Goal: Complete application form: Complete application form

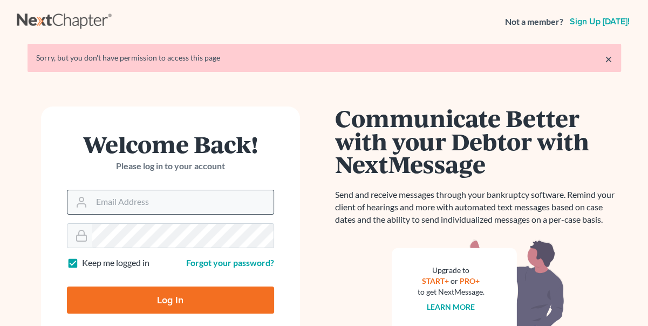
drag, startPoint x: 0, startPoint y: 0, endPoint x: 130, endPoint y: 197, distance: 236.1
click at [130, 197] on input "Email Address" at bounding box center [183, 202] width 182 height 24
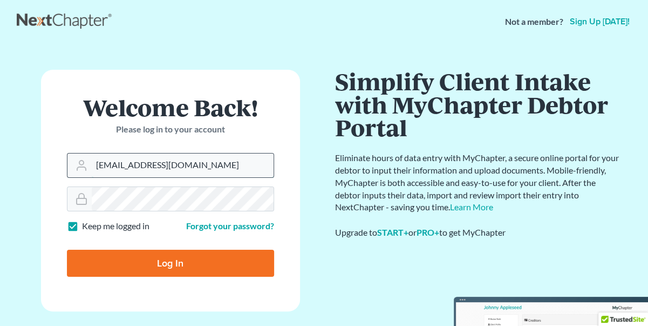
type input "[EMAIL_ADDRESS][DOMAIN_NAME]"
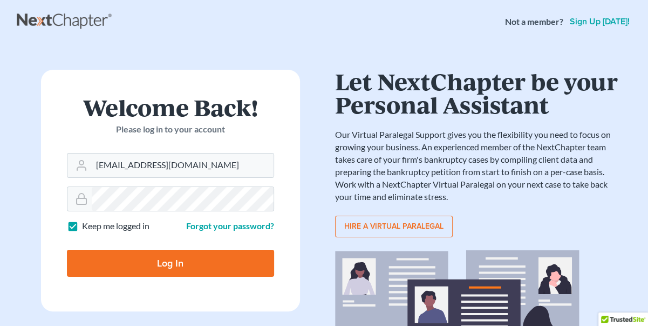
drag, startPoint x: 69, startPoint y: 230, endPoint x: 92, endPoint y: 241, distance: 26.1
click at [82, 230] on label "Keep me logged in" at bounding box center [115, 226] width 67 height 12
click at [86, 227] on input "Keep me logged in" at bounding box center [89, 223] width 7 height 7
checkbox input "false"
click at [147, 259] on input "Log In" at bounding box center [170, 262] width 207 height 27
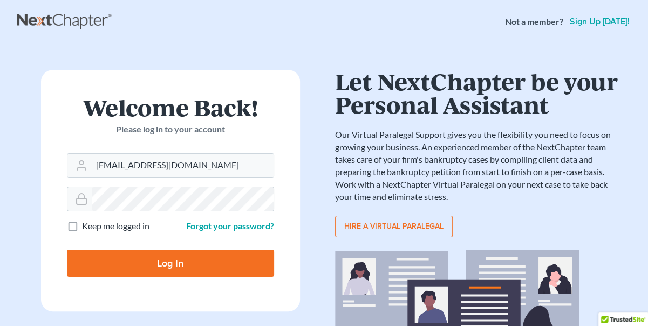
type input "Thinking..."
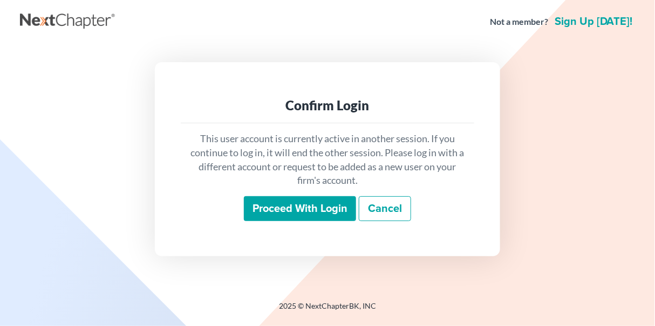
click at [297, 207] on input "Proceed with login" at bounding box center [300, 208] width 112 height 25
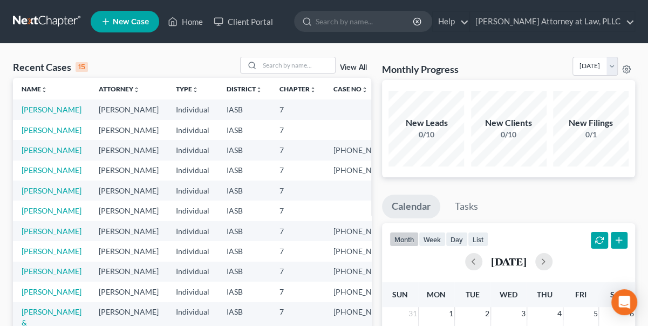
click at [121, 21] on span "New Case" at bounding box center [131, 22] width 36 height 8
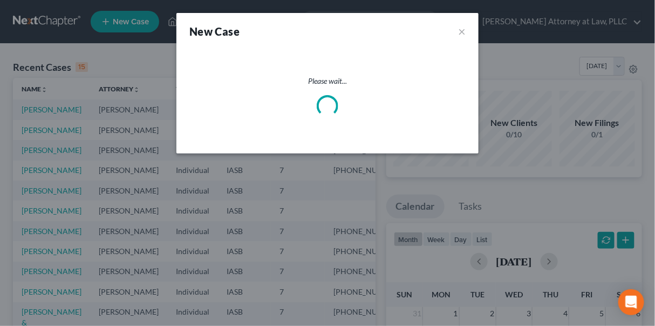
select select "30"
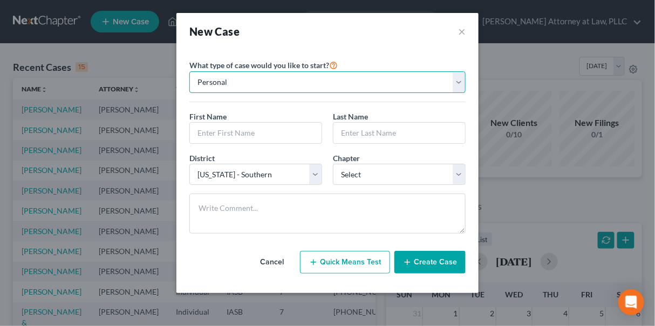
click at [462, 82] on select "Personal Business" at bounding box center [327, 82] width 276 height 22
click at [189, 71] on select "Personal Business" at bounding box center [327, 82] width 276 height 22
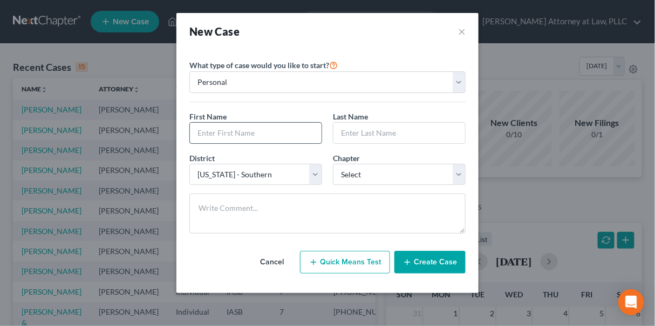
click at [208, 133] on input "text" at bounding box center [256, 133] width 132 height 21
type input "[PERSON_NAME]"
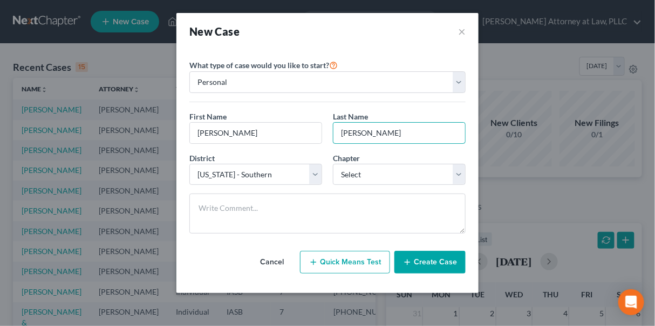
type input "[PERSON_NAME]"
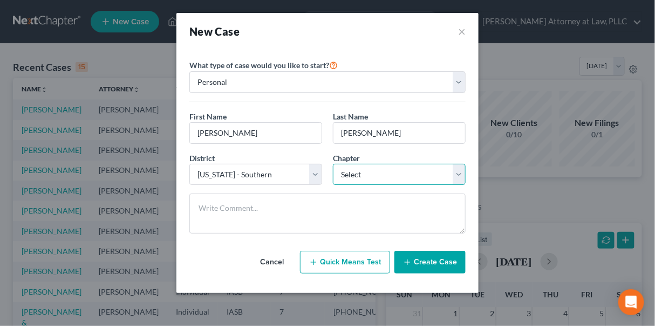
click at [460, 169] on select "Select 7 11 12 13" at bounding box center [399, 175] width 133 height 22
select select "0"
click at [333, 164] on select "Select 7 11 12 13" at bounding box center [399, 175] width 133 height 22
click at [437, 261] on button "Create Case" at bounding box center [430, 261] width 71 height 23
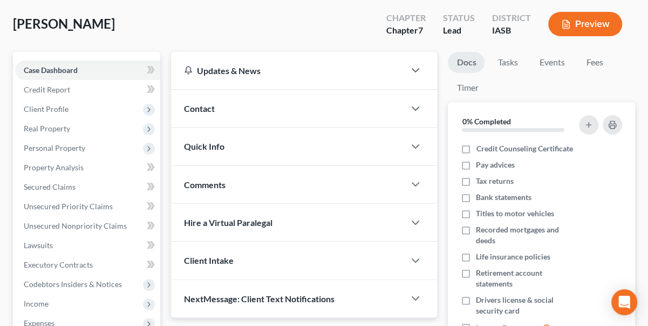
scroll to position [49, 0]
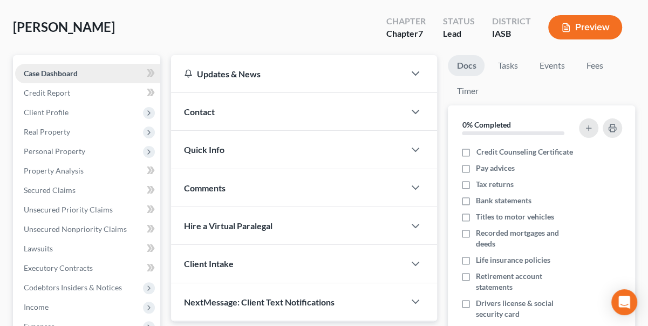
click at [66, 74] on span "Case Dashboard" at bounding box center [51, 73] width 54 height 9
click at [60, 107] on span "Client Profile" at bounding box center [46, 111] width 45 height 9
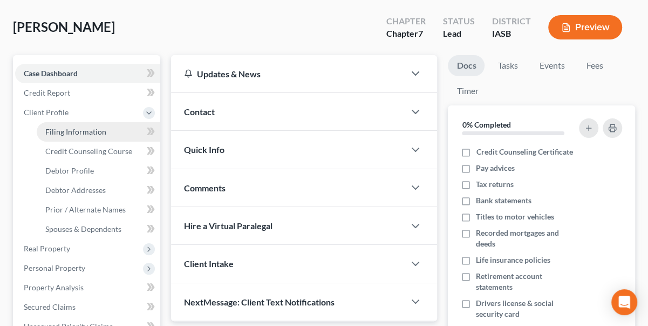
click at [82, 127] on span "Filing Information" at bounding box center [75, 131] width 61 height 9
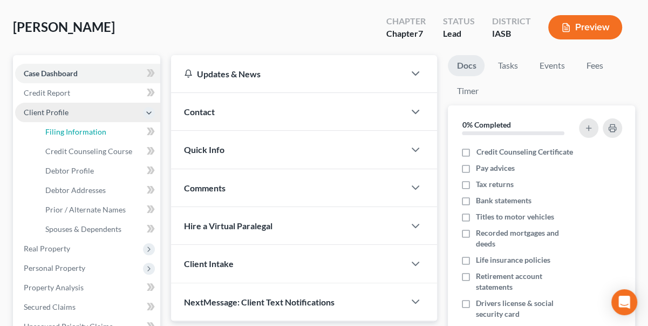
select select "1"
select select "0"
select select "30"
select select "0"
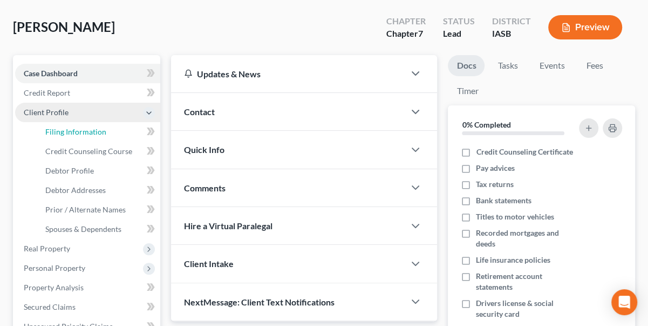
select select "16"
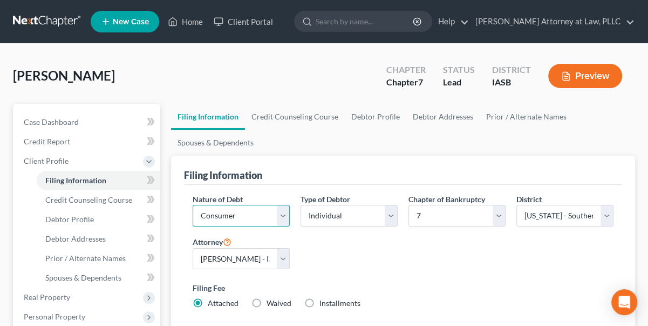
click at [287, 211] on select "Select Business Consumer Other" at bounding box center [241, 216] width 97 height 22
click at [193, 205] on select "Select Business Consumer Other" at bounding box center [241, 216] width 97 height 22
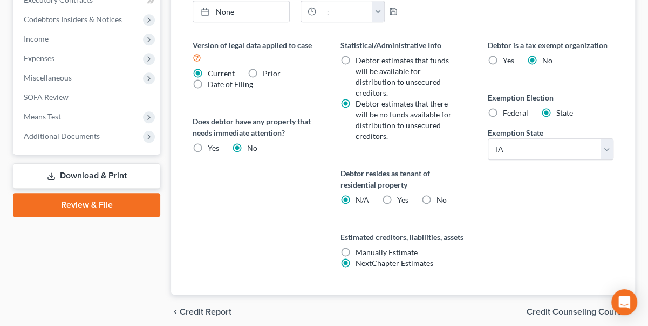
scroll to position [442, 0]
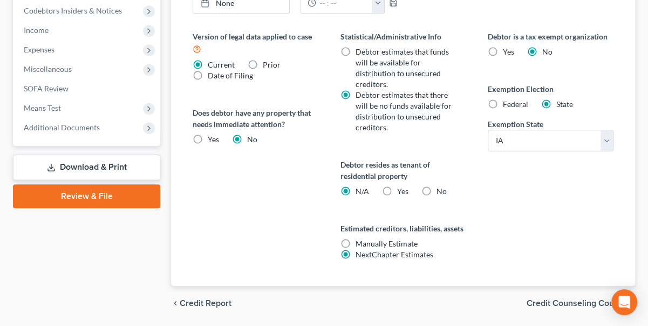
click at [397, 189] on label "Yes Yes" at bounding box center [402, 191] width 11 height 11
click at [401, 189] on input "Yes Yes" at bounding box center [404, 189] width 7 height 7
radio input "true"
radio input "false"
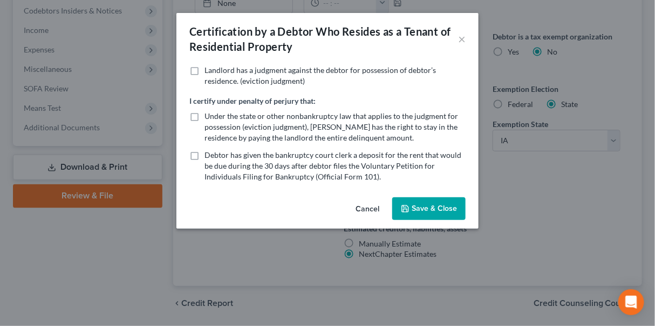
click at [363, 208] on button "Cancel" at bounding box center [367, 209] width 41 height 22
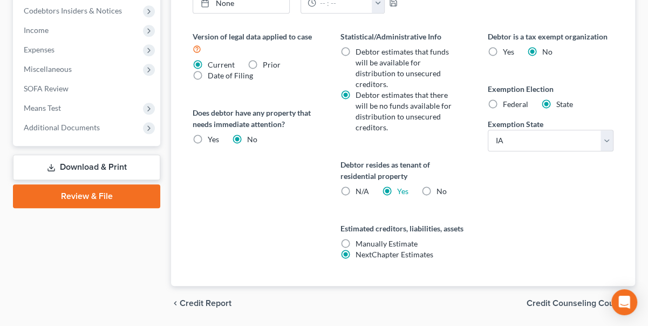
scroll to position [475, 0]
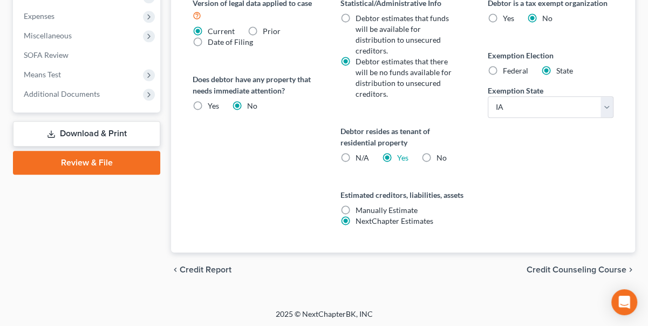
click at [560, 265] on span "Credit Counseling Course" at bounding box center [577, 269] width 100 height 9
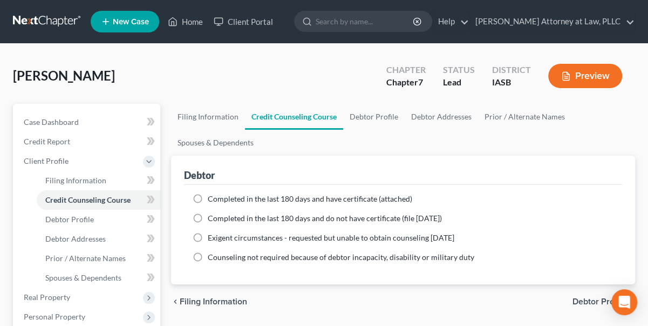
click at [179, 300] on icon "chevron_left" at bounding box center [175, 301] width 9 height 9
select select "1"
select select "0"
select select "30"
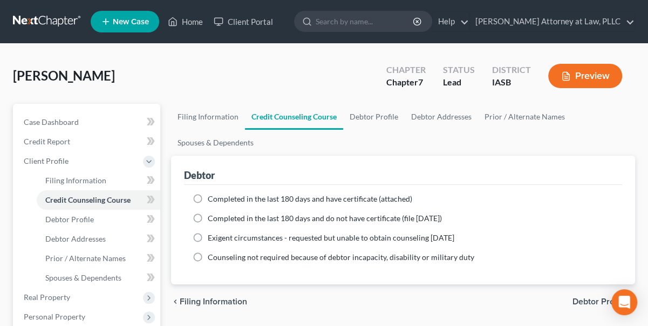
select select "0"
select select "16"
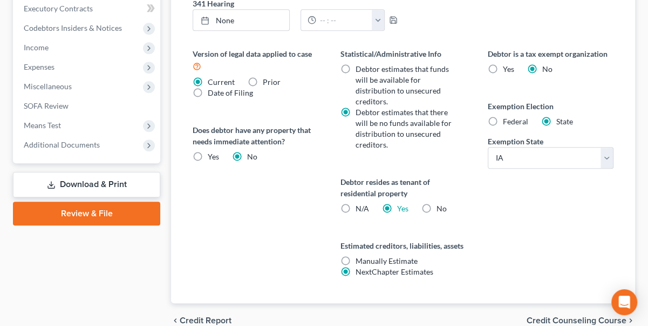
scroll to position [442, 0]
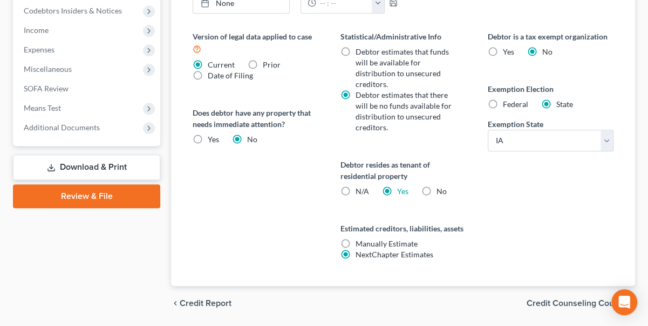
click at [560, 299] on span "Credit Counseling Course" at bounding box center [577, 303] width 100 height 9
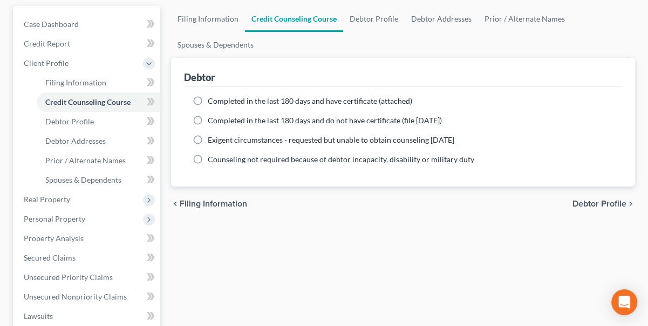
click at [595, 199] on span "Debtor Profile" at bounding box center [600, 203] width 54 height 9
select select "0"
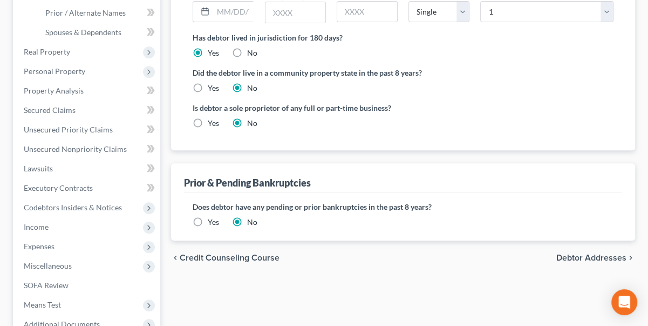
scroll to position [147, 0]
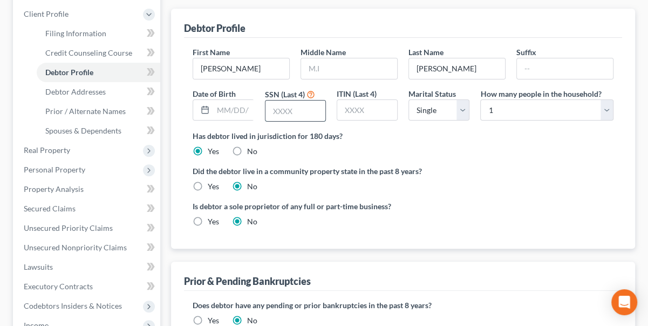
click at [270, 111] on input "text" at bounding box center [296, 110] width 60 height 21
click at [611, 105] on select "Select 1 2 3 4 5 6 7 8 9 10 11 12 13 14 15 16 17 18 19 20" at bounding box center [546, 110] width 133 height 22
select select "4"
click at [480, 99] on select "Select 1 2 3 4 5 6 7 8 9 10 11 12 13 14 15 16 17 18 19 20" at bounding box center [546, 110] width 133 height 22
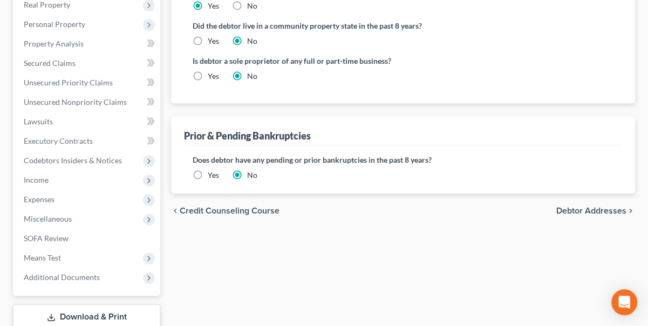
scroll to position [294, 0]
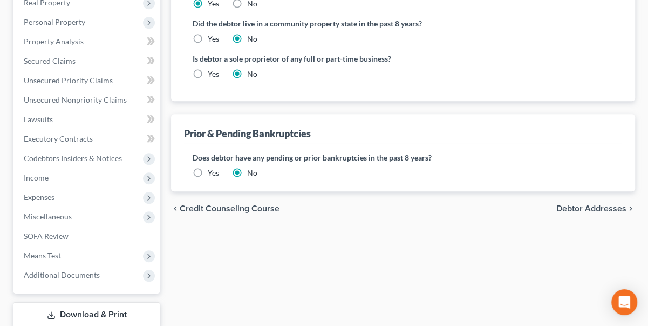
click at [607, 205] on span "Debtor Addresses" at bounding box center [592, 208] width 70 height 9
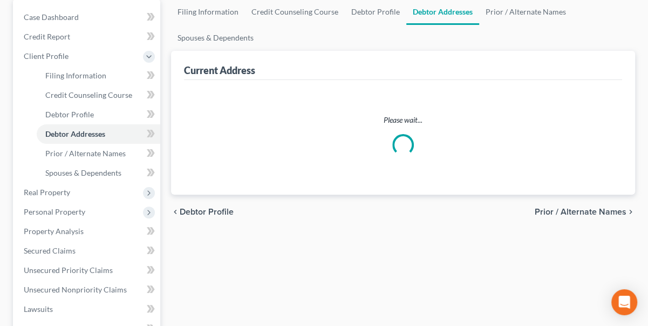
select select "0"
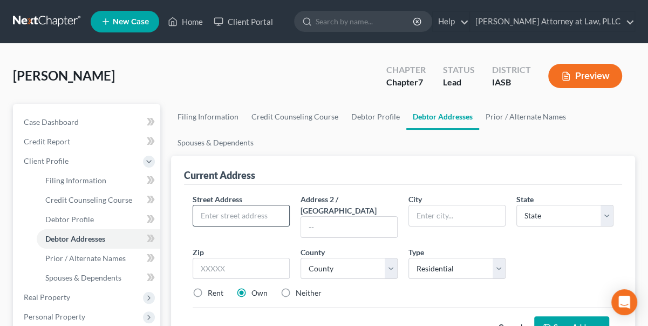
click at [249, 214] on input "text" at bounding box center [241, 215] width 96 height 21
type input "1217 W. 4th Street"
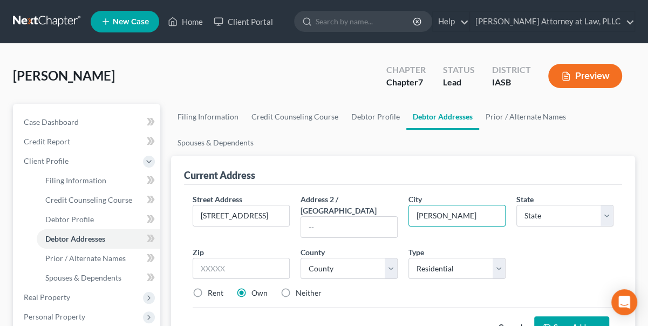
type input "Davenport"
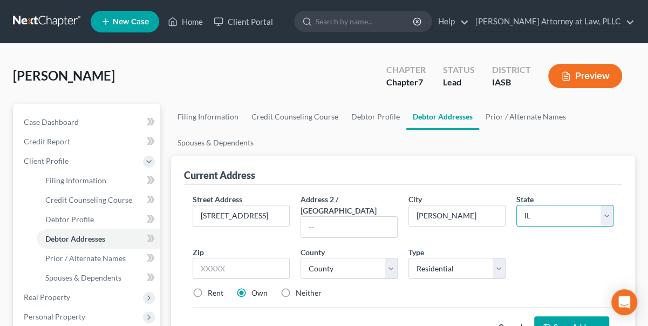
select select "16"
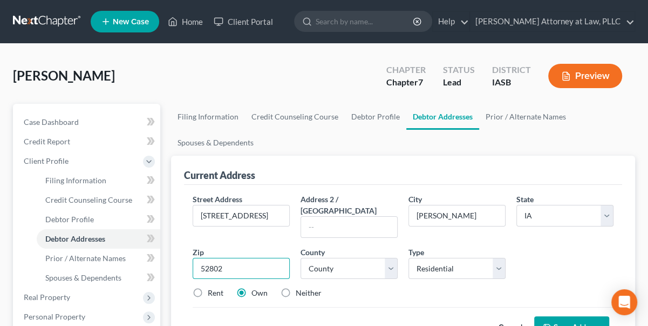
type input "52802"
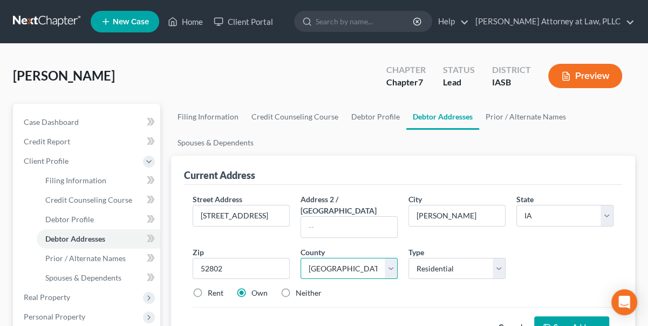
select select "81"
click at [208, 287] on label "Rent" at bounding box center [216, 292] width 16 height 11
click at [212, 287] on input "Rent" at bounding box center [215, 290] width 7 height 7
radio input "true"
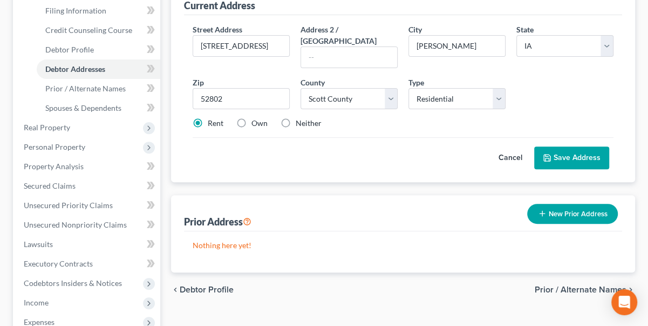
scroll to position [196, 0]
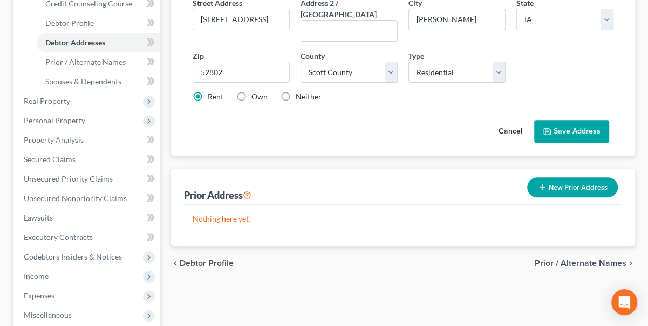
click at [567, 120] on button "Save Address" at bounding box center [571, 131] width 75 height 23
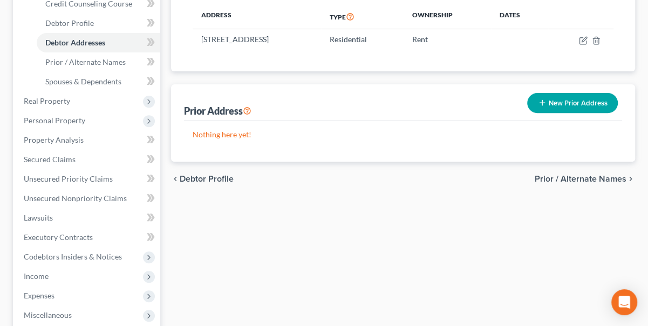
click at [601, 175] on span "Prior / Alternate Names" at bounding box center [581, 178] width 92 height 9
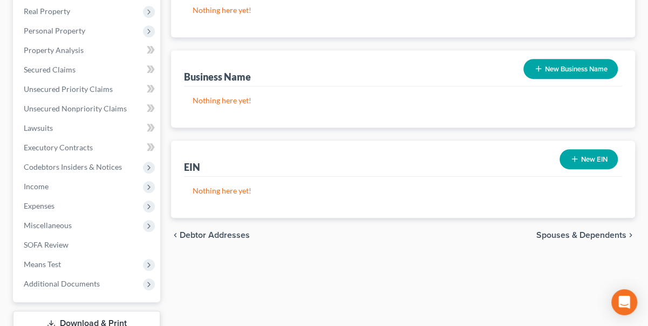
scroll to position [294, 0]
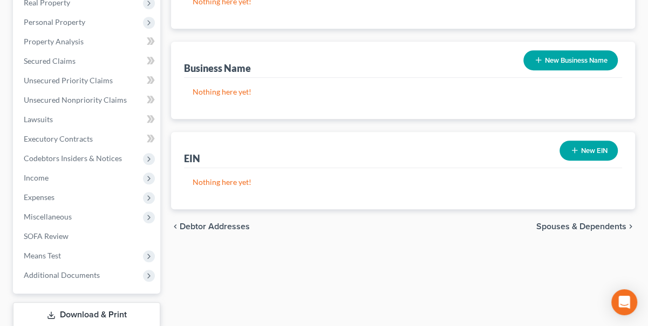
click at [580, 226] on span "Spouses & Dependents" at bounding box center [582, 226] width 90 height 9
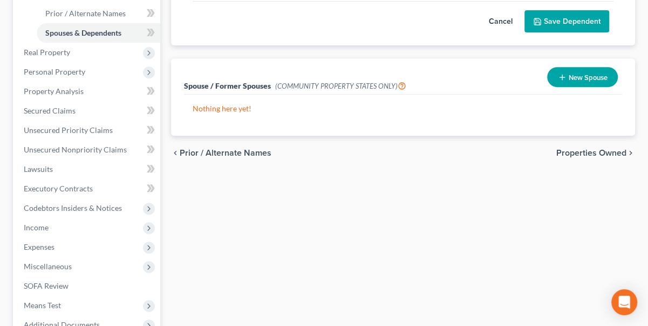
scroll to position [245, 0]
click at [599, 157] on span "Properties Owned" at bounding box center [592, 152] width 70 height 9
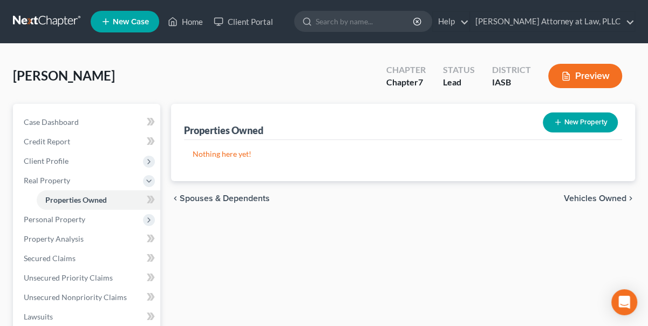
click at [588, 198] on span "Vehicles Owned" at bounding box center [595, 198] width 63 height 9
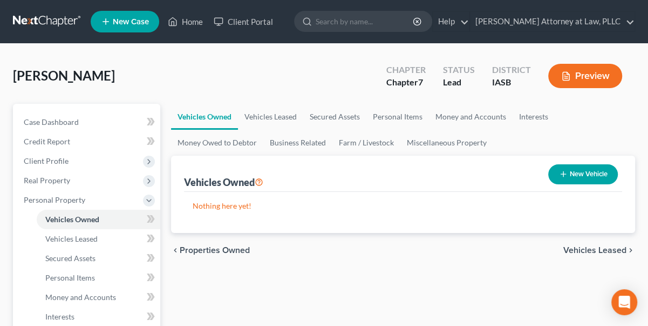
click at [602, 246] on span "Vehicles Leased" at bounding box center [595, 250] width 63 height 9
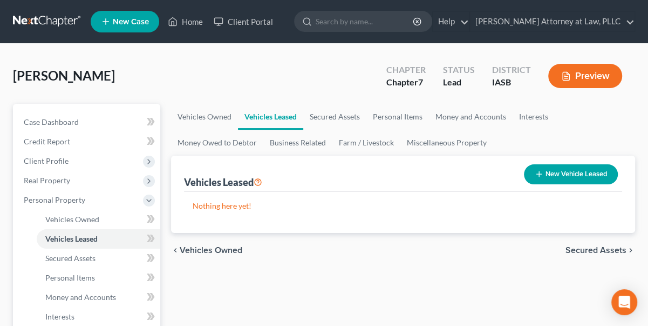
click at [599, 248] on span "Secured Assets" at bounding box center [596, 250] width 61 height 9
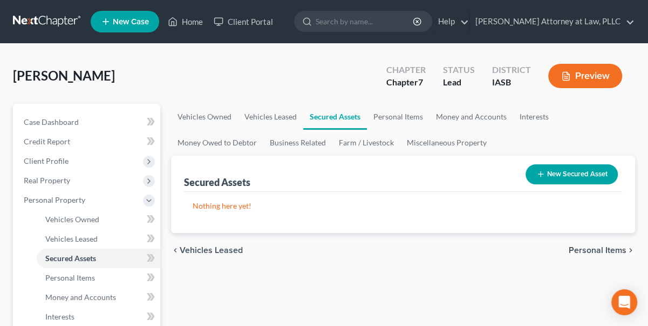
click at [580, 170] on button "New Secured Asset" at bounding box center [572, 174] width 92 height 20
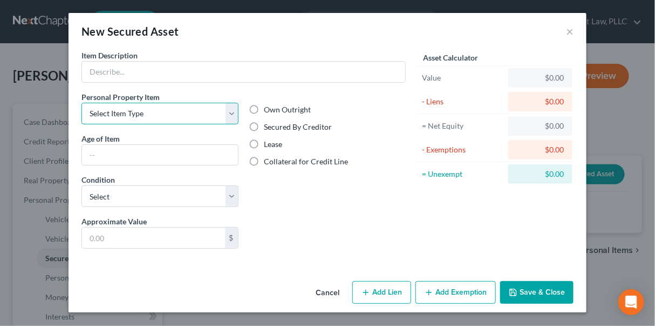
click at [230, 110] on select "Select Item Type Clothing Collectibles Of Value Electronics Firearms Household …" at bounding box center [160, 114] width 157 height 22
click at [324, 288] on button "Cancel" at bounding box center [327, 293] width 41 height 22
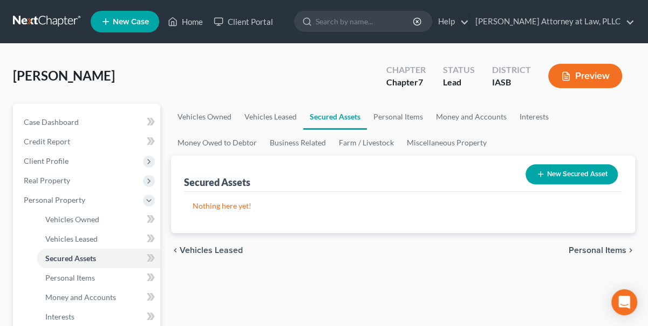
click at [595, 248] on span "Personal Items" at bounding box center [598, 250] width 58 height 9
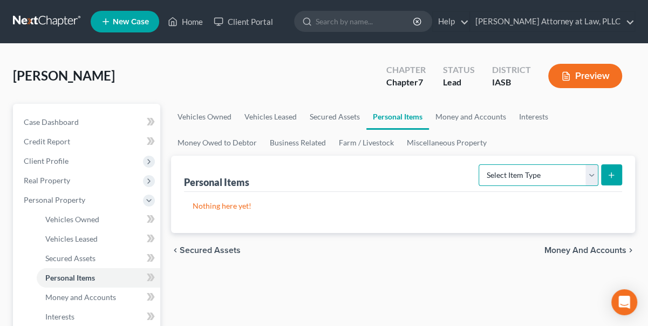
click at [595, 169] on select "Select Item Type Clothing Collectibles Of Value Electronics Firearms Household …" at bounding box center [539, 175] width 120 height 22
click at [618, 125] on ul "Vehicles Owned Vehicles Leased Secured Assets Personal Items Money and Accounts…" at bounding box center [403, 130] width 464 height 52
click at [606, 73] on button "Preview" at bounding box center [585, 76] width 74 height 24
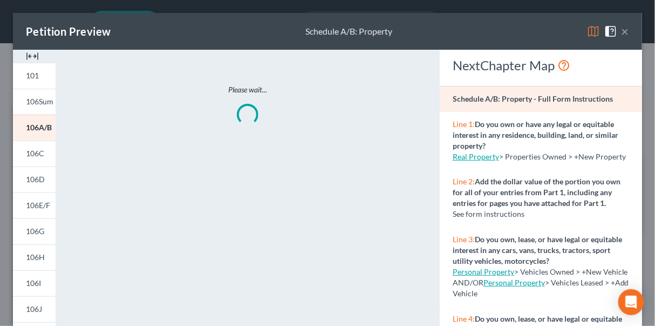
click at [622, 31] on div "Petition Preview Schedule A/B: Property ×" at bounding box center [327, 31] width 629 height 37
click at [622, 31] on button "×" at bounding box center [626, 31] width 8 height 13
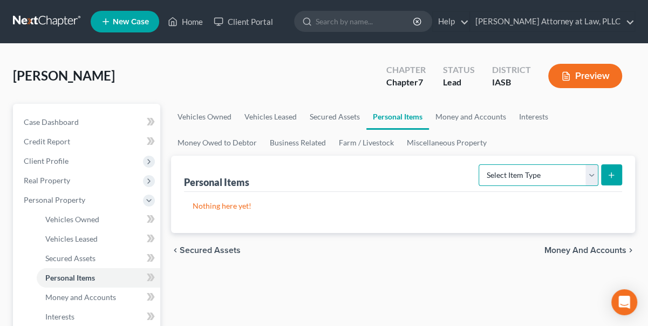
click at [591, 169] on select "Select Item Type Clothing Collectibles Of Value Electronics Firearms Household …" at bounding box center [539, 175] width 120 height 22
select select "clothing"
click at [480, 164] on select "Select Item Type Clothing Collectibles Of Value Electronics Firearms Household …" at bounding box center [539, 175] width 120 height 22
click at [610, 167] on button "submit" at bounding box center [611, 174] width 21 height 21
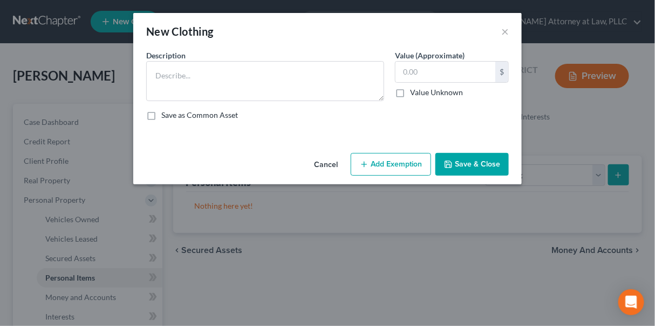
click at [327, 168] on button "Cancel" at bounding box center [326, 165] width 41 height 22
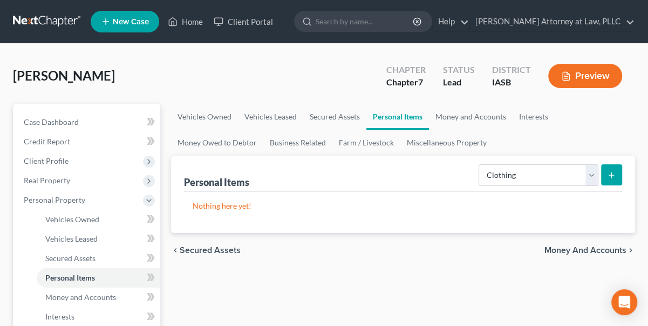
click at [612, 177] on icon "submit" at bounding box center [611, 175] width 9 height 9
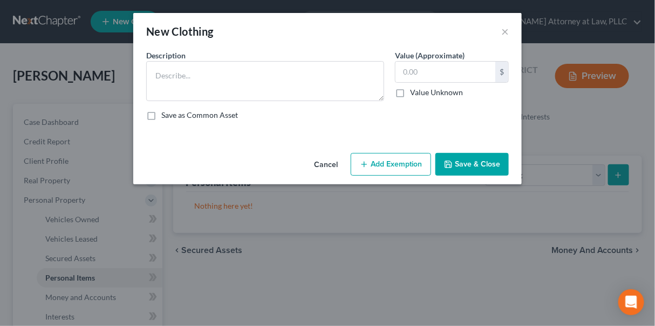
click at [467, 164] on button "Save & Close" at bounding box center [472, 164] width 73 height 23
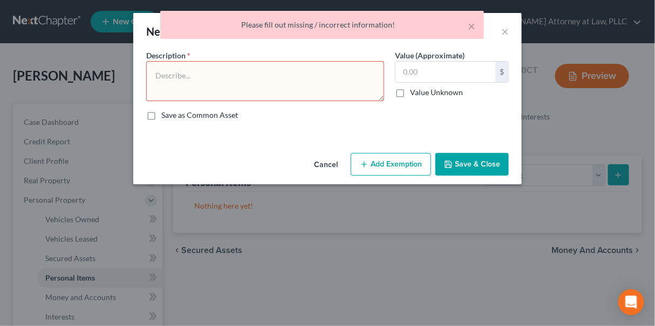
click at [234, 77] on textarea at bounding box center [265, 81] width 238 height 40
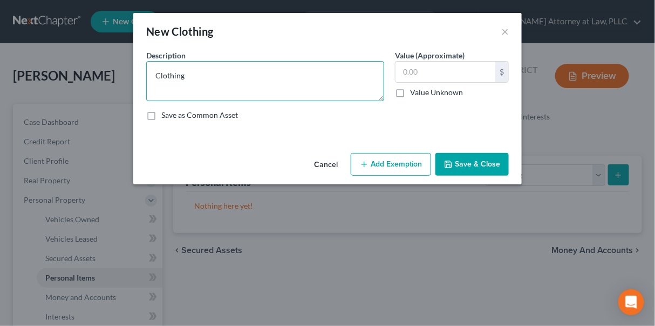
type textarea "Clothing"
click at [463, 163] on button "Save & Close" at bounding box center [472, 164] width 73 height 23
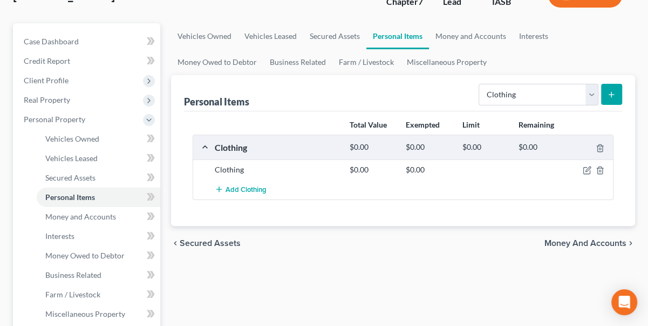
scroll to position [98, 0]
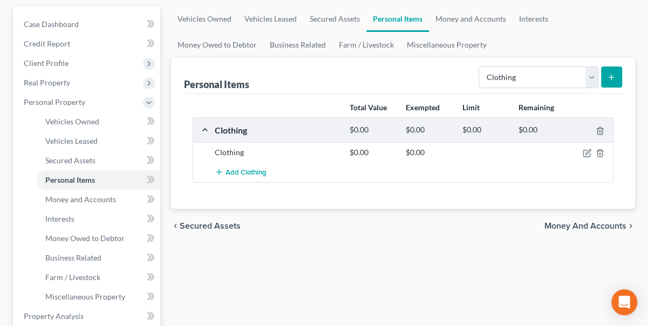
click at [581, 225] on span "Money and Accounts" at bounding box center [586, 225] width 82 height 9
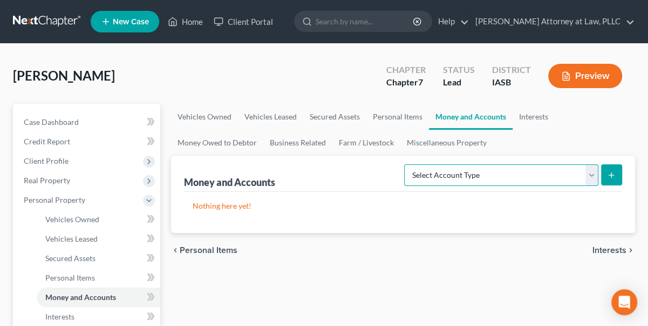
click at [591, 178] on select "Select Account Type Brokerage Cash on Hand Certificates of Deposit Checking Acc…" at bounding box center [501, 175] width 194 height 22
select select "cash_on_hand"
click at [407, 164] on select "Select Account Type Brokerage Cash on Hand Certificates of Deposit Checking Acc…" at bounding box center [501, 175] width 194 height 22
click at [611, 171] on icon "submit" at bounding box center [611, 175] width 9 height 9
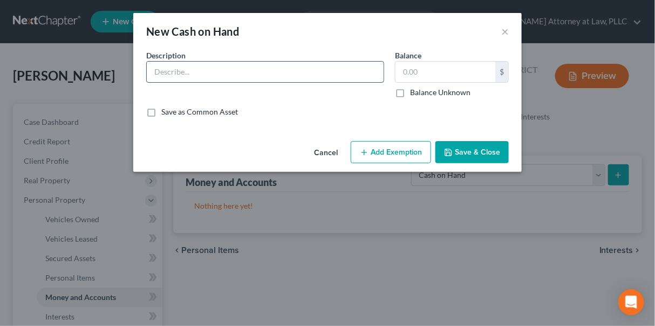
click at [164, 64] on input "text" at bounding box center [265, 72] width 237 height 21
type input "Cash on hand"
type input "20.00"
click at [389, 147] on button "Add Exemption" at bounding box center [391, 152] width 80 height 23
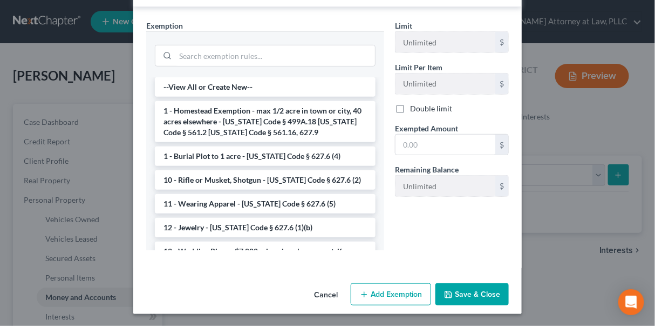
click at [468, 296] on button "Save & Close" at bounding box center [472, 294] width 73 height 23
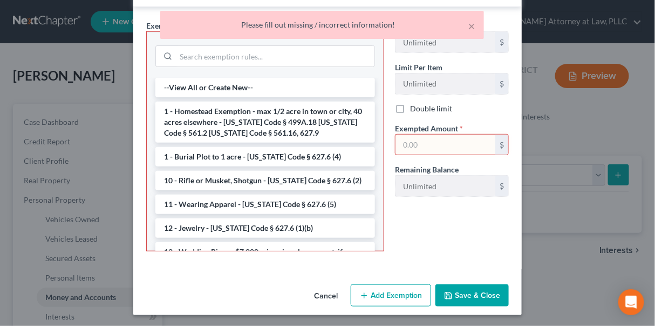
click at [397, 139] on input "text" at bounding box center [446, 144] width 100 height 21
click at [326, 293] on button "Cancel" at bounding box center [326, 296] width 41 height 22
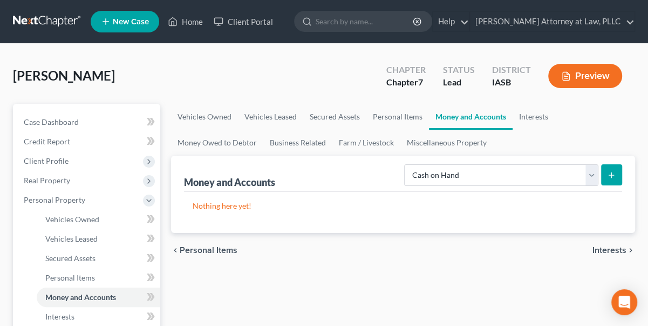
click at [616, 176] on button "submit" at bounding box center [611, 174] width 21 height 21
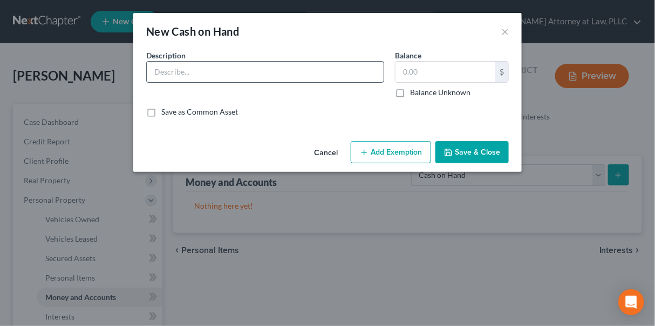
click at [209, 74] on input "text" at bounding box center [265, 72] width 237 height 21
type input "Cash on hand"
type input "20.00"
click at [500, 152] on button "Save & Close" at bounding box center [472, 152] width 73 height 23
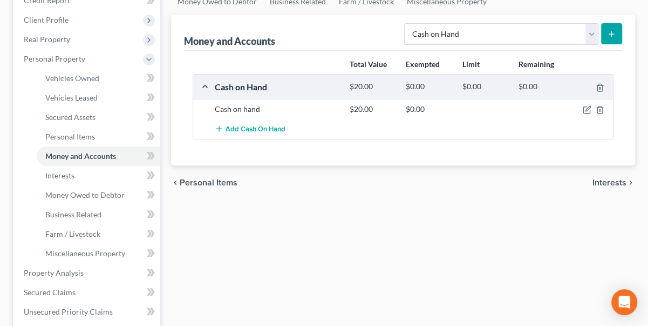
scroll to position [147, 0]
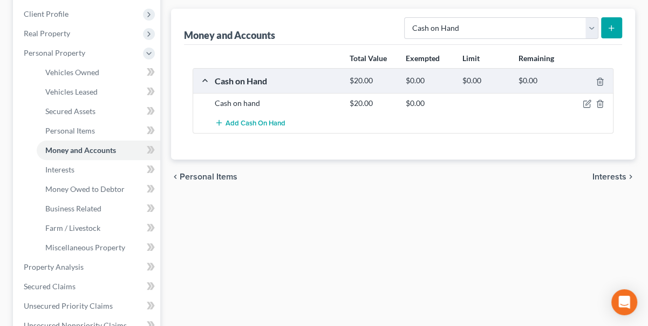
click at [615, 172] on span "Interests" at bounding box center [610, 176] width 34 height 9
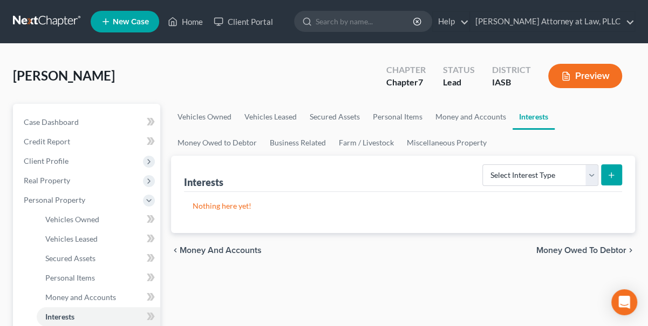
click at [612, 167] on button "submit" at bounding box center [611, 174] width 21 height 21
click at [597, 174] on select "Select Interest Type 401K Annuity Bond Education IRA Government Bond Government…" at bounding box center [541, 175] width 116 height 22
click at [566, 257] on div "chevron_left Money and Accounts Money Owed to Debtor chevron_right" at bounding box center [403, 250] width 464 height 35
click at [577, 250] on span "Money Owed to Debtor" at bounding box center [582, 250] width 90 height 9
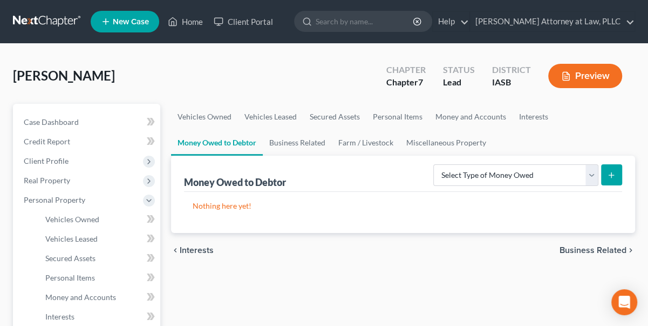
click at [577, 250] on span "Business Related" at bounding box center [593, 250] width 67 height 9
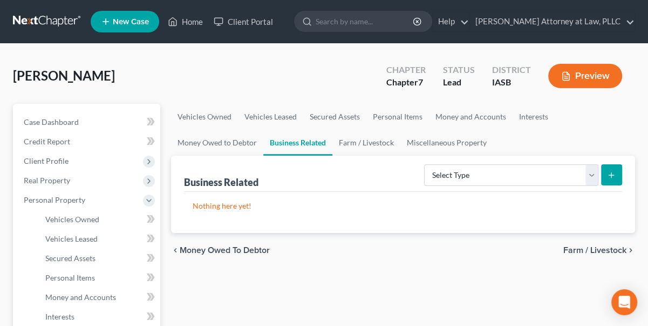
click at [578, 250] on span "Farm / Livestock" at bounding box center [595, 250] width 63 height 9
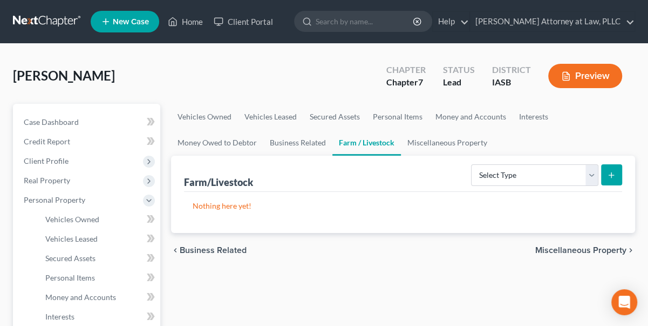
click at [578, 250] on span "Miscellaneous Property" at bounding box center [581, 250] width 91 height 9
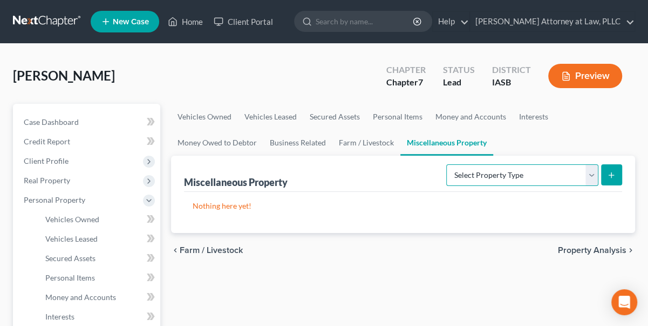
click at [593, 172] on select "Select Property Type Assigned for Creditor Benefit Within 1 Year Holding for An…" at bounding box center [522, 175] width 152 height 22
click at [594, 249] on span "Property Analysis" at bounding box center [592, 250] width 69 height 9
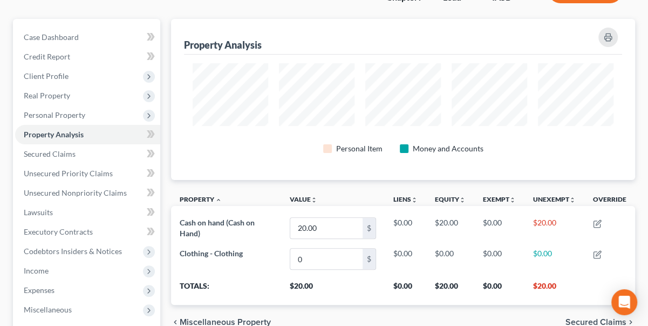
scroll to position [147, 0]
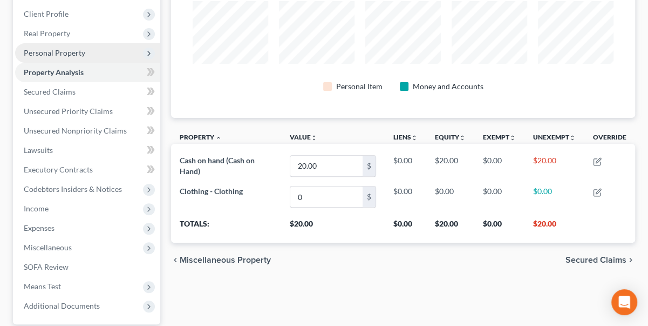
click at [60, 54] on span "Personal Property" at bounding box center [55, 52] width 62 height 9
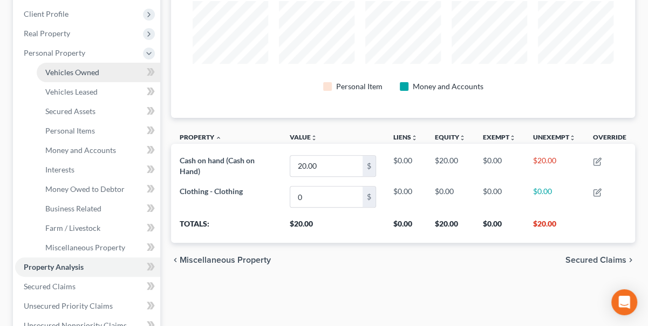
click at [62, 72] on span "Vehicles Owned" at bounding box center [72, 71] width 54 height 9
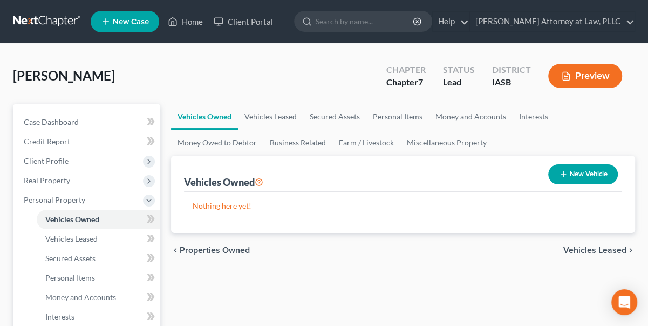
click at [582, 174] on button "New Vehicle" at bounding box center [583, 174] width 70 height 20
select select "0"
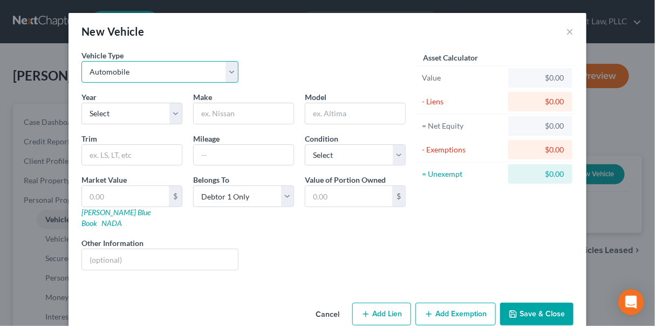
click at [227, 66] on select "Select Automobile Truck Trailer Watercraft Aircraft Motor Home Atv Other Vehicle" at bounding box center [160, 72] width 157 height 22
click at [82, 61] on select "Select Automobile Truck Trailer Watercraft Aircraft Motor Home Atv Other Vehicle" at bounding box center [160, 72] width 157 height 22
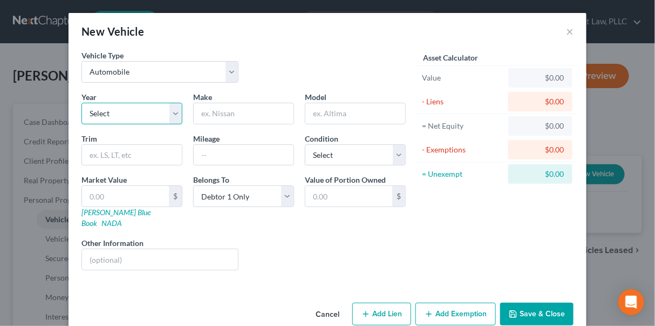
click at [113, 113] on select "Select 2026 2025 2024 2023 2022 2021 2020 2019 2018 2017 2016 2015 2014 2013 20…" at bounding box center [132, 114] width 101 height 22
select select "20"
click at [82, 103] on select "Select 2026 2025 2024 2023 2022 2021 2020 2019 2018 2017 2016 2015 2014 2013 20…" at bounding box center [132, 114] width 101 height 22
click at [211, 114] on input "text" at bounding box center [244, 113] width 100 height 21
type input "Toyota"
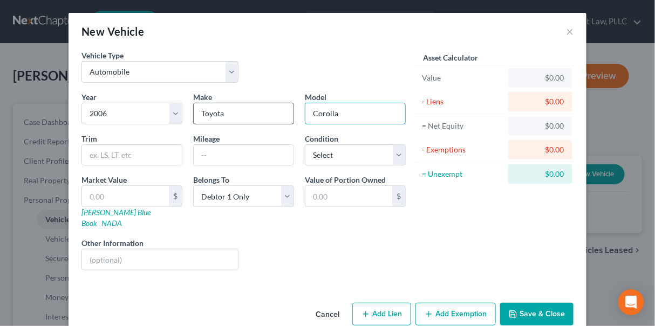
type input "Corolla"
click at [538, 303] on button "Save & Close" at bounding box center [536, 313] width 73 height 23
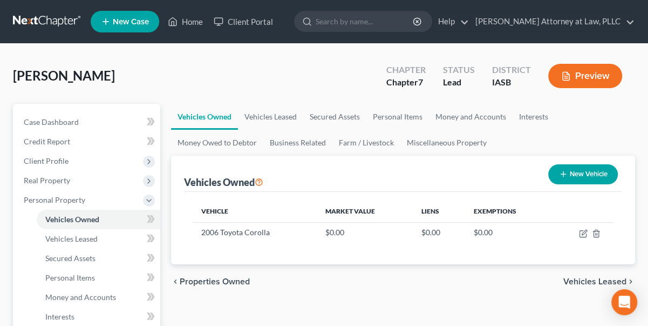
click at [590, 280] on span "Vehicles Leased" at bounding box center [595, 281] width 63 height 9
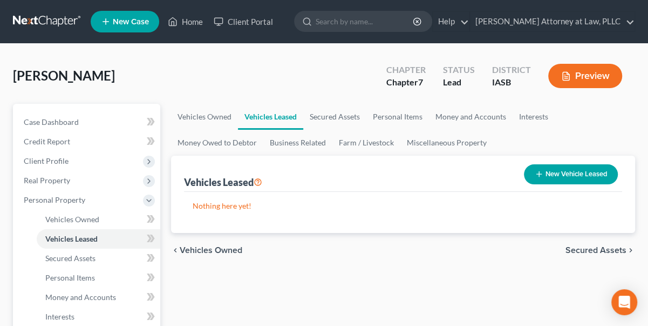
click at [601, 252] on span "Secured Assets" at bounding box center [596, 250] width 61 height 9
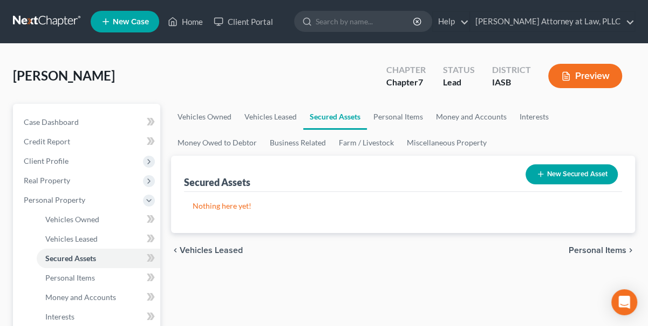
click at [593, 172] on button "New Secured Asset" at bounding box center [572, 174] width 92 height 20
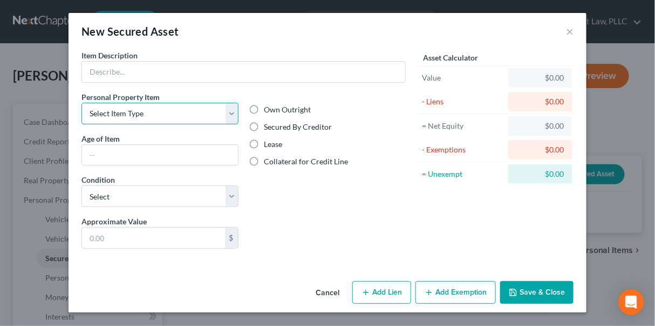
click at [230, 112] on select "Select Item Type Clothing Collectibles Of Value Electronics Firearms Household …" at bounding box center [160, 114] width 157 height 22
click at [555, 249] on div "Asset Calculator Value $0.00 - Liens $0.00 = Net Equity $0.00 - Exemptions $0.0…" at bounding box center [495, 153] width 168 height 207
click at [335, 290] on button "Cancel" at bounding box center [327, 293] width 41 height 22
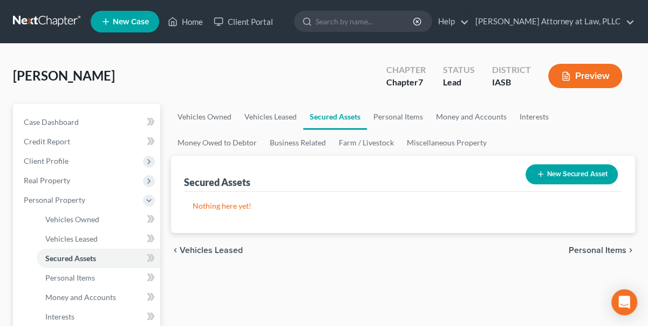
click at [590, 247] on span "Personal Items" at bounding box center [598, 250] width 58 height 9
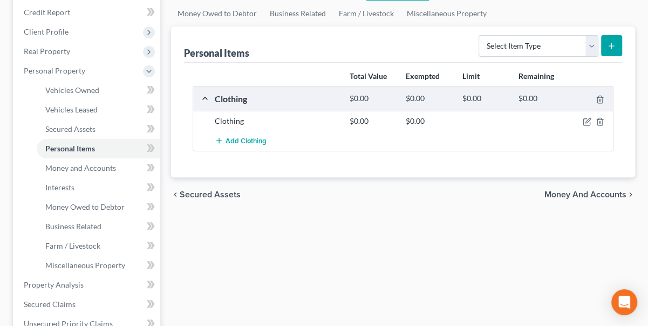
scroll to position [147, 0]
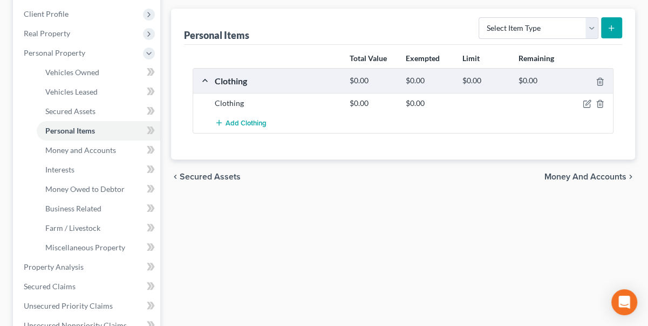
click at [602, 177] on span "Money and Accounts" at bounding box center [586, 176] width 82 height 9
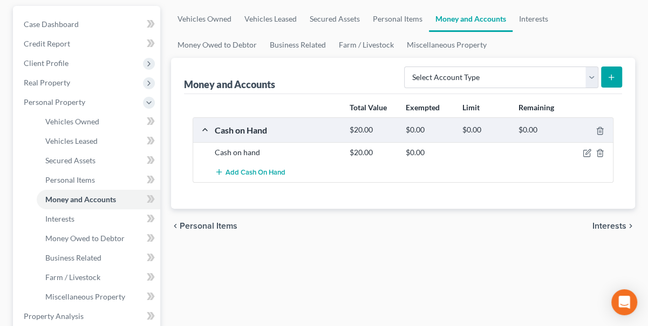
click at [610, 215] on div "chevron_left Personal Items Interests chevron_right" at bounding box center [403, 225] width 464 height 35
click at [606, 226] on span "Interests" at bounding box center [610, 225] width 34 height 9
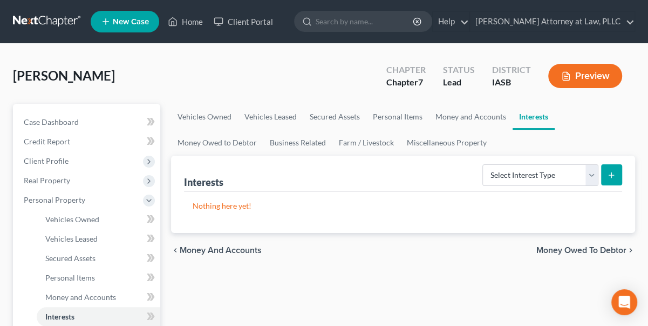
click at [597, 250] on span "Money Owed to Debtor" at bounding box center [582, 250] width 90 height 9
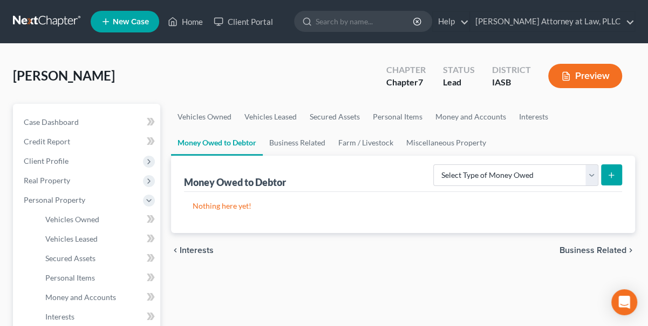
click at [572, 247] on span "Business Related" at bounding box center [593, 250] width 67 height 9
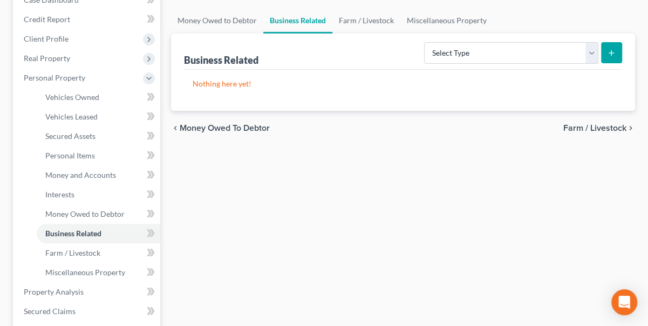
scroll to position [147, 0]
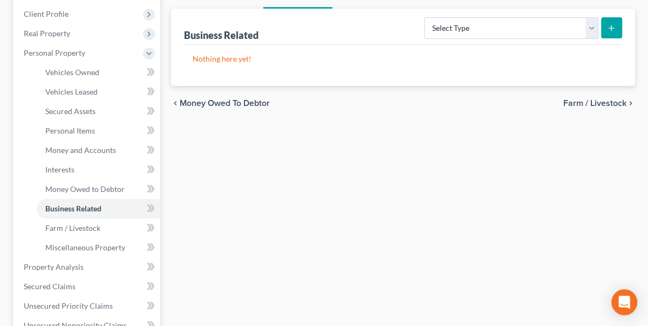
click at [588, 105] on span "Farm / Livestock" at bounding box center [595, 103] width 63 height 9
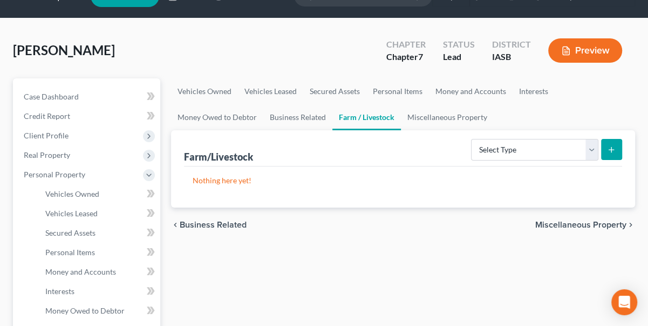
scroll to position [49, 0]
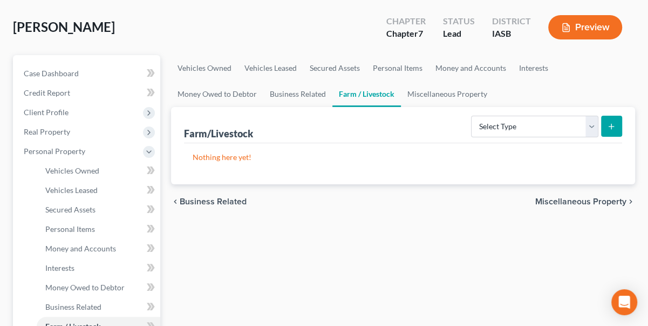
click at [598, 194] on div "chevron_left Business Related Miscellaneous Property chevron_right" at bounding box center [403, 201] width 464 height 35
click at [597, 197] on span "Miscellaneous Property" at bounding box center [581, 201] width 91 height 9
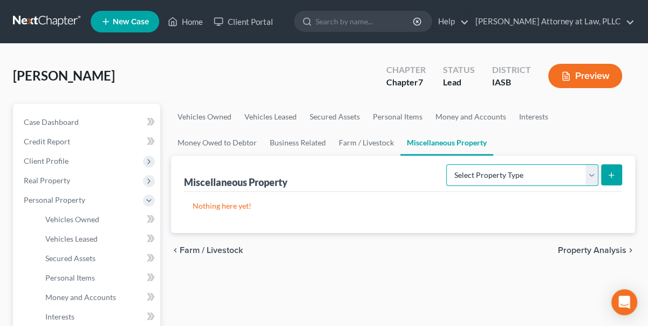
click at [592, 168] on select "Select Property Type Assigned for Creditor Benefit Within 1 Year Holding for An…" at bounding box center [522, 175] width 152 height 22
click at [594, 247] on span "Property Analysis" at bounding box center [592, 250] width 69 height 9
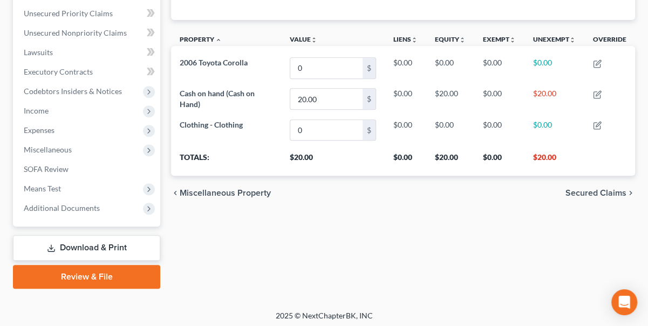
scroll to position [245, 0]
click at [604, 189] on span "Secured Claims" at bounding box center [596, 192] width 61 height 9
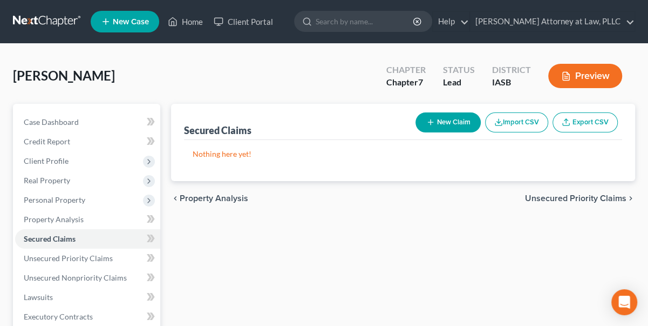
click at [587, 199] on span "Unsecured Priority Claims" at bounding box center [575, 198] width 101 height 9
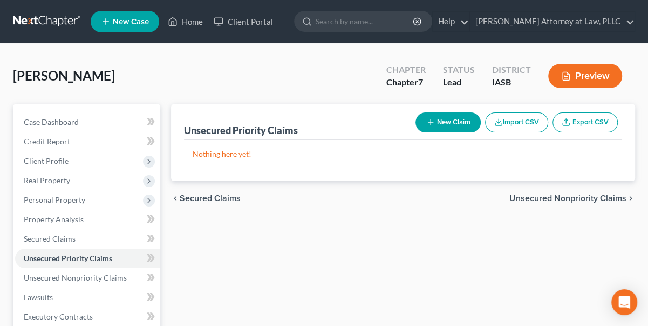
click at [587, 199] on span "Unsecured Nonpriority Claims" at bounding box center [568, 198] width 117 height 9
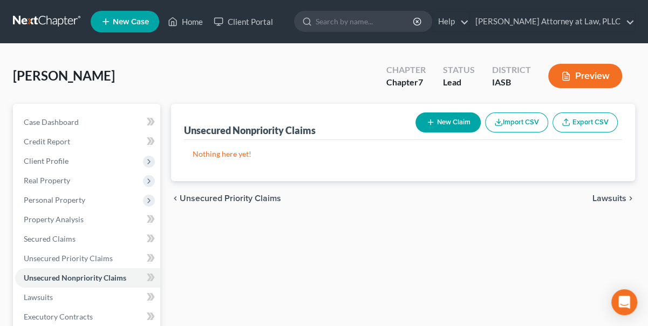
click at [607, 198] on span "Lawsuits" at bounding box center [610, 198] width 34 height 9
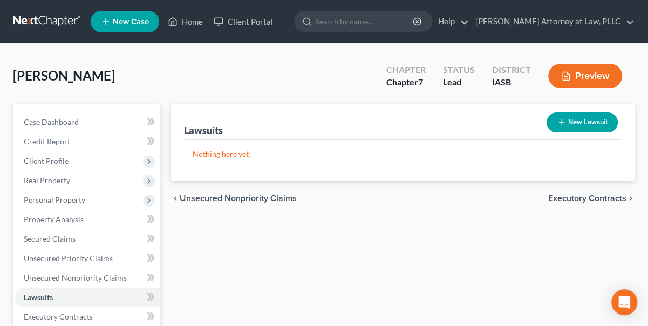
click at [597, 197] on span "Executory Contracts" at bounding box center [587, 198] width 78 height 9
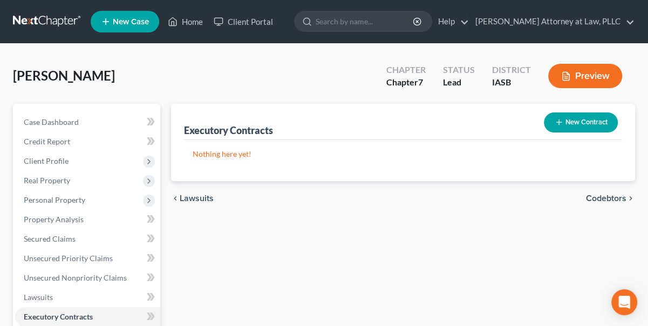
click at [597, 197] on span "Codebtors" at bounding box center [606, 198] width 40 height 9
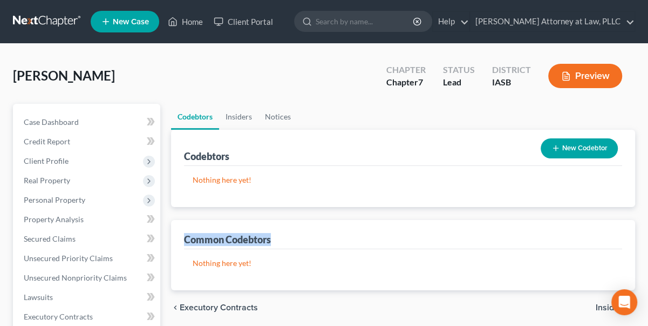
drag, startPoint x: 597, startPoint y: 197, endPoint x: 602, endPoint y: 228, distance: 32.4
click at [597, 229] on div "Codebtors New Codebtor Nothing here yet! Name Creditor Balance Common Codebtors…" at bounding box center [403, 210] width 464 height 160
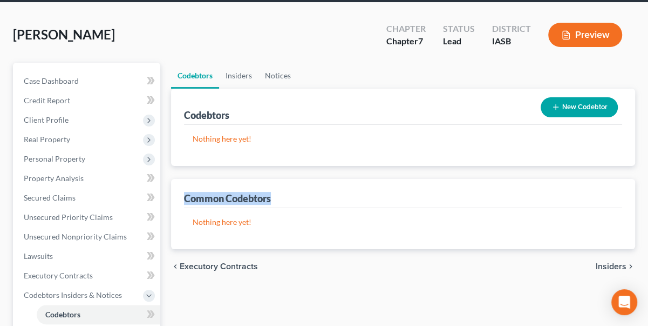
scroll to position [196, 0]
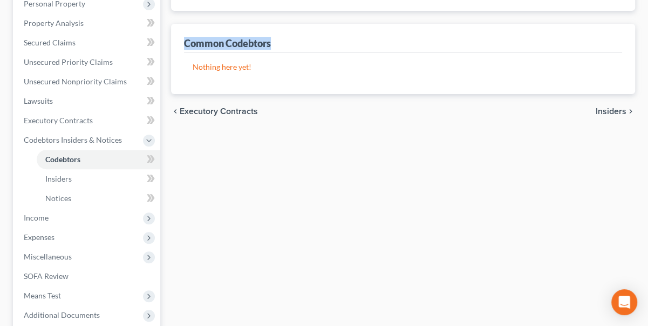
click at [617, 109] on span "Insiders" at bounding box center [611, 111] width 31 height 9
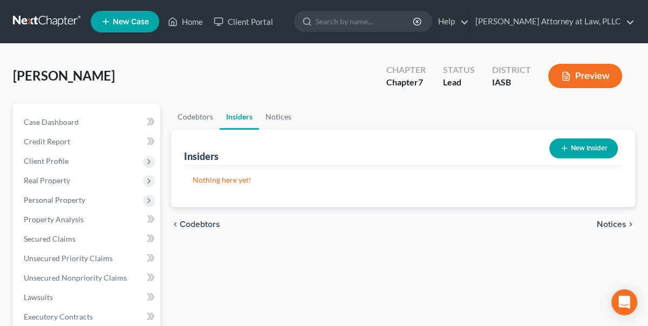
click at [607, 221] on span "Notices" at bounding box center [612, 224] width 30 height 9
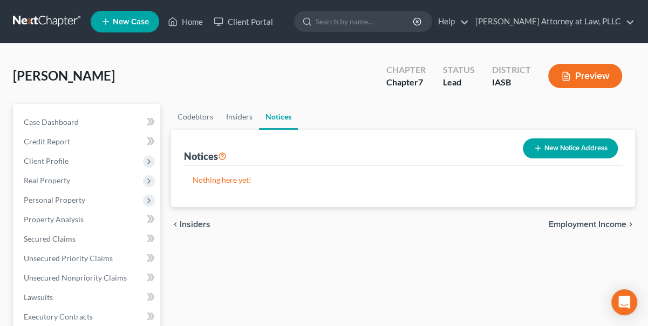
click at [606, 225] on span "Employment Income" at bounding box center [588, 224] width 78 height 9
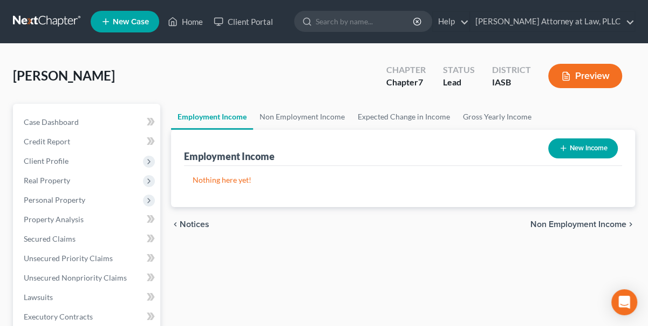
click at [581, 147] on button "New Income" at bounding box center [583, 148] width 70 height 20
select select "0"
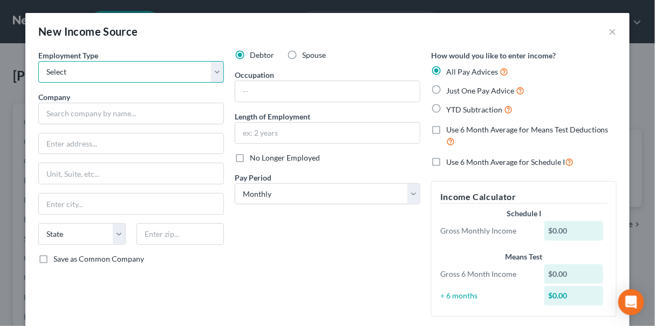
click at [80, 73] on select "Select Full or Part Time Employment Self Employment" at bounding box center [131, 72] width 186 height 22
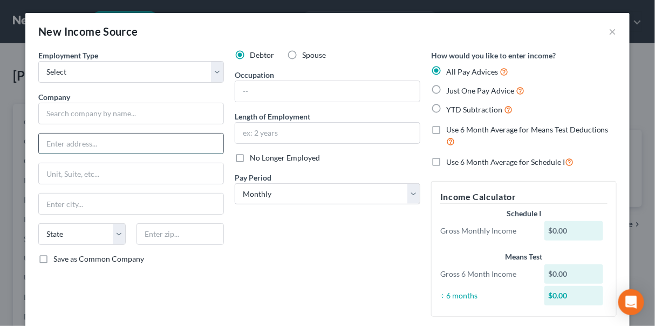
click at [75, 144] on input "text" at bounding box center [131, 143] width 185 height 21
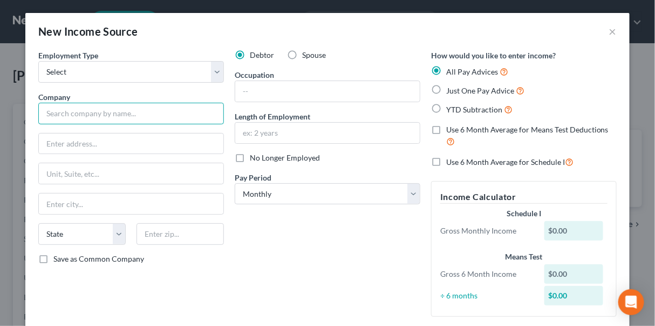
click at [65, 113] on input "text" at bounding box center [131, 114] width 186 height 22
type input "Lindle Auto Sales"
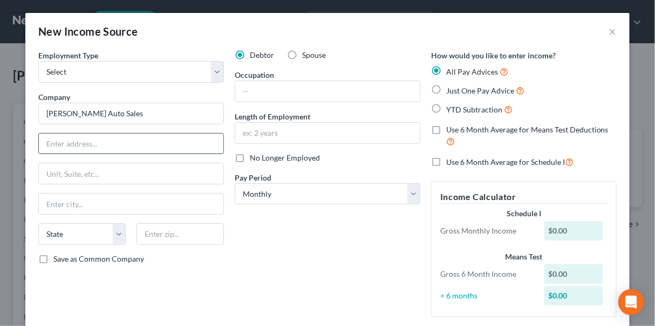
click at [65, 142] on input "text" at bounding box center [131, 143] width 185 height 21
type input "336 Marquette Street"
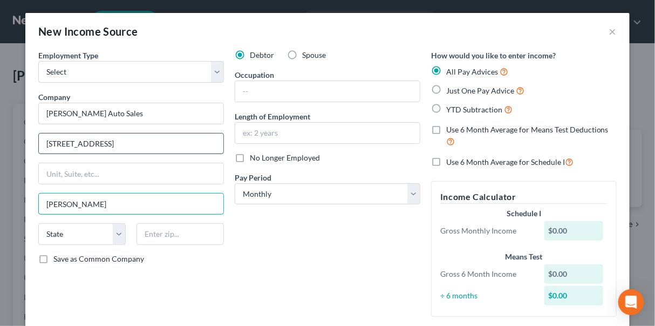
type input "Davenport"
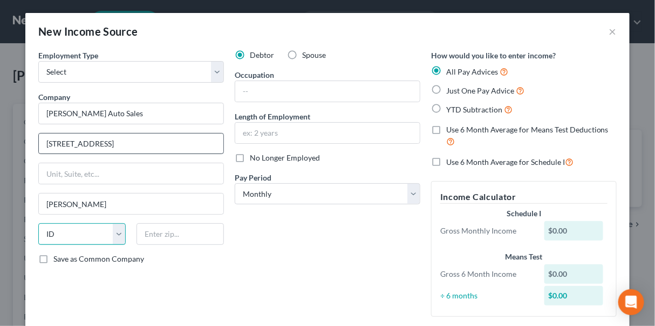
select select "16"
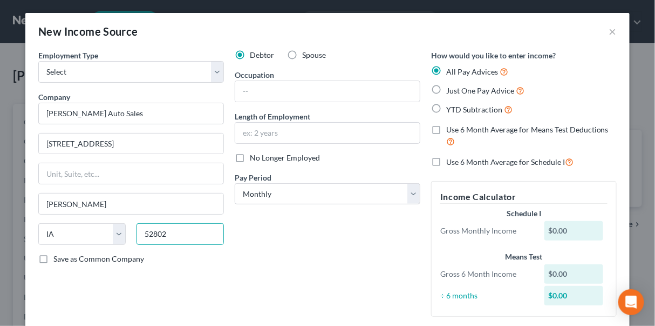
type input "52802"
click at [546, 226] on div "$0.00" at bounding box center [574, 230] width 59 height 19
click at [554, 229] on div "$0.00" at bounding box center [574, 230] width 59 height 19
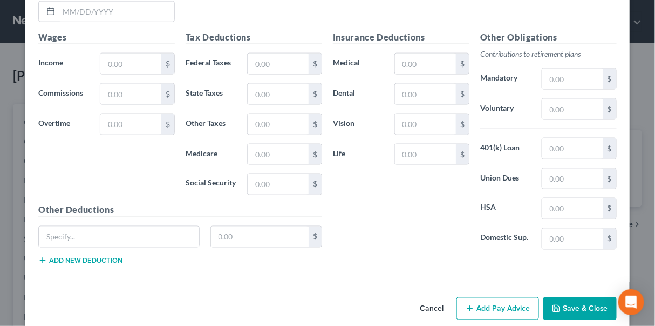
scroll to position [428, 0]
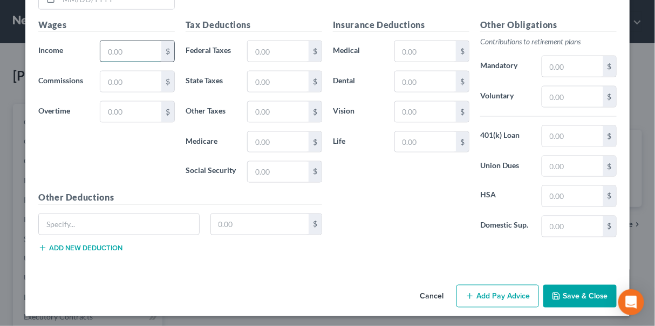
click at [141, 50] on input "text" at bounding box center [130, 51] width 61 height 21
type input "1,200.00"
click at [583, 295] on button "Save & Close" at bounding box center [580, 295] width 73 height 23
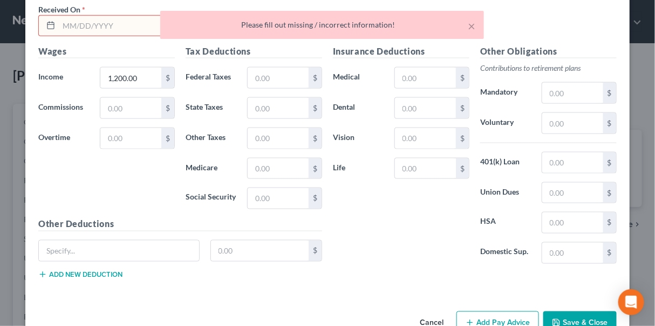
scroll to position [379, 0]
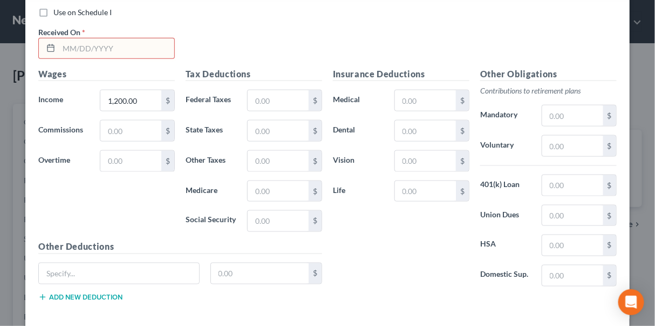
click at [367, 310] on div "Use on Schedule I Received On * Wages Income * 1,200.00 $ Commissions $ Overtim…" at bounding box center [327, 156] width 605 height 324
click at [112, 44] on input "text" at bounding box center [117, 48] width 116 height 21
click at [65, 42] on input "01/01/2025" at bounding box center [117, 48] width 116 height 21
click at [67, 43] on input "01/01/2025" at bounding box center [117, 48] width 116 height 21
type input "09/01/2025"
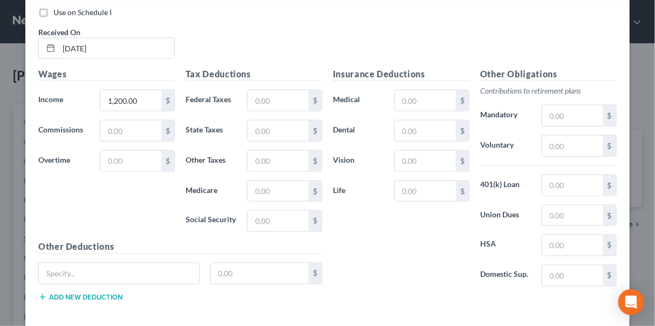
click at [349, 274] on div "Insurance Deductions Medical $ Dental $ Vision $ Life $" at bounding box center [401, 180] width 147 height 227
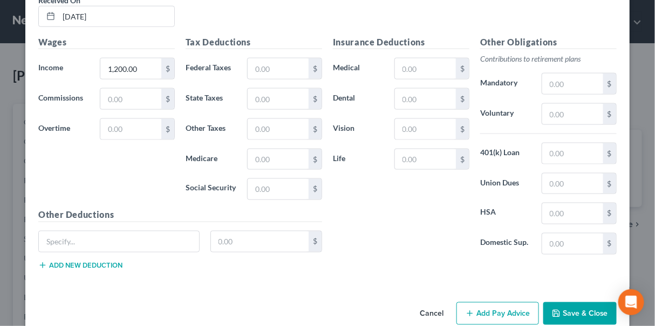
scroll to position [428, 0]
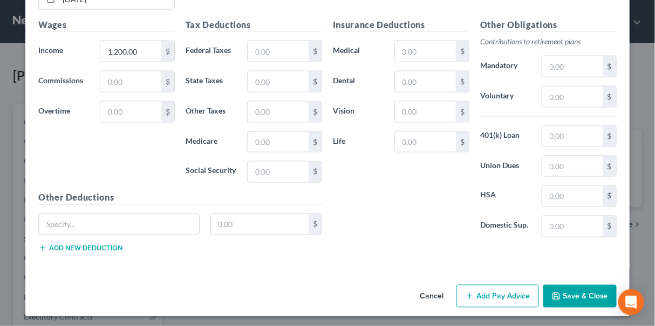
click at [596, 290] on button "Save & Close" at bounding box center [580, 295] width 73 height 23
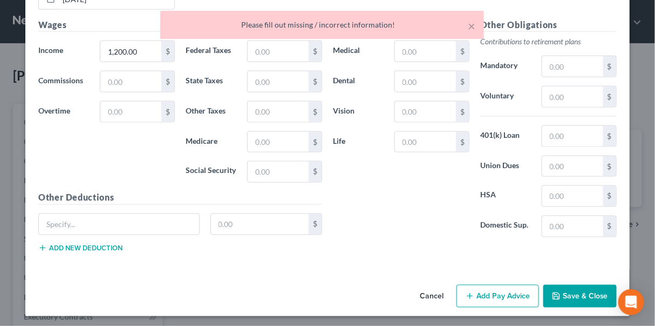
click at [358, 246] on div "Insurance Deductions Medical $ Dental $ Vision $ Life $ Other Obligations Contr…" at bounding box center [475, 139] width 295 height 242
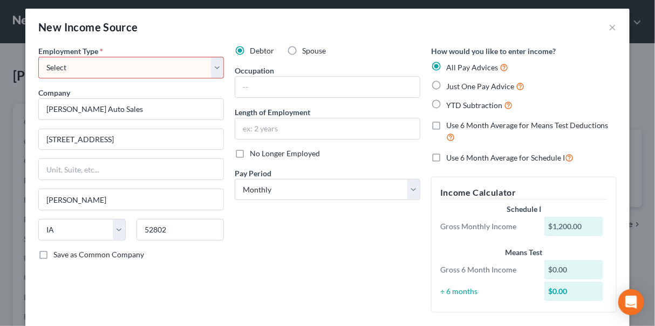
scroll to position [0, 0]
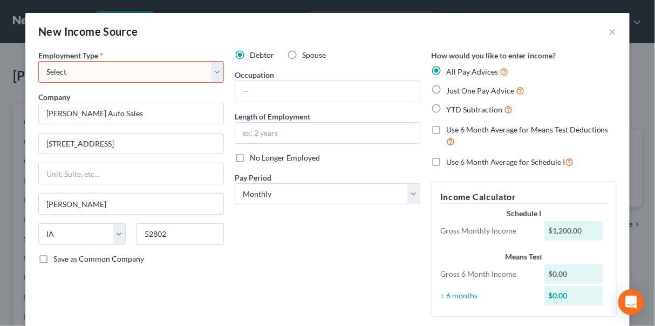
click at [212, 71] on select "Select Full or Part Time Employment Self Employment" at bounding box center [131, 72] width 186 height 22
select select "0"
click at [38, 61] on select "Select Full or Part Time Employment Self Employment" at bounding box center [131, 72] width 186 height 22
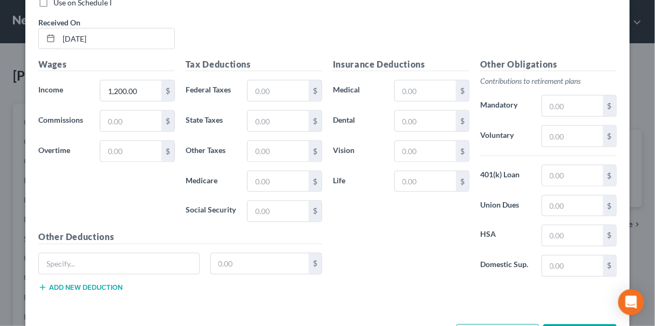
scroll to position [428, 0]
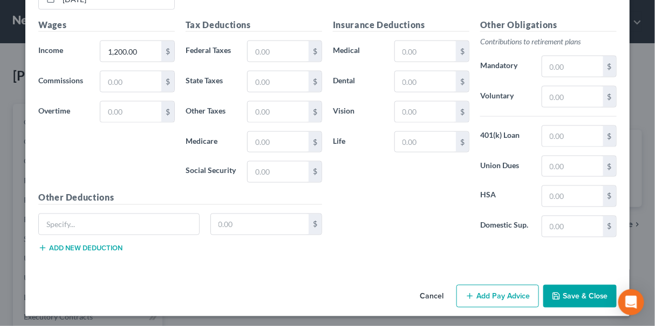
click at [578, 293] on button "Save & Close" at bounding box center [580, 295] width 73 height 23
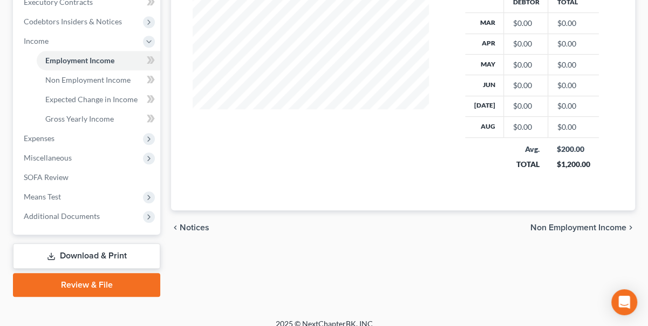
scroll to position [325, 0]
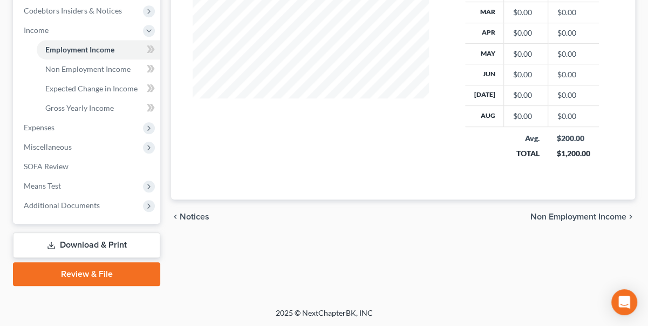
click at [579, 213] on span "Non Employment Income" at bounding box center [579, 216] width 96 height 9
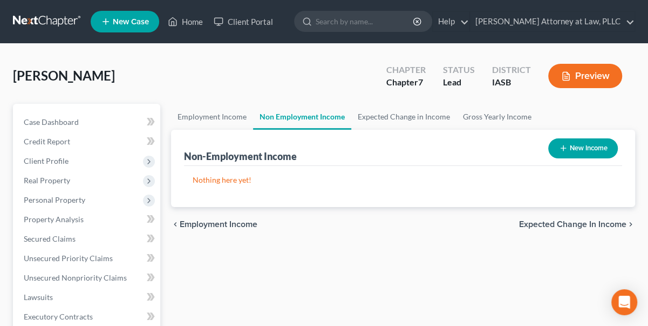
click at [578, 223] on span "Expected Change in Income" at bounding box center [572, 224] width 107 height 9
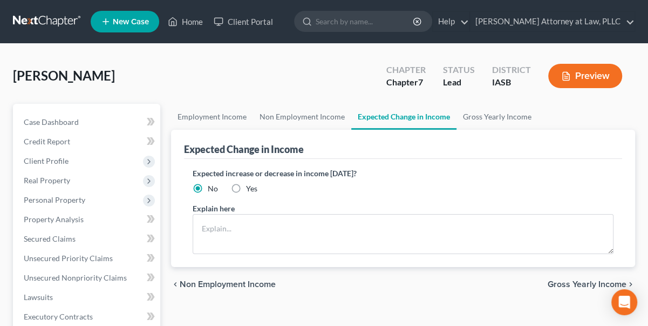
click at [593, 281] on span "Gross Yearly Income" at bounding box center [587, 284] width 79 height 9
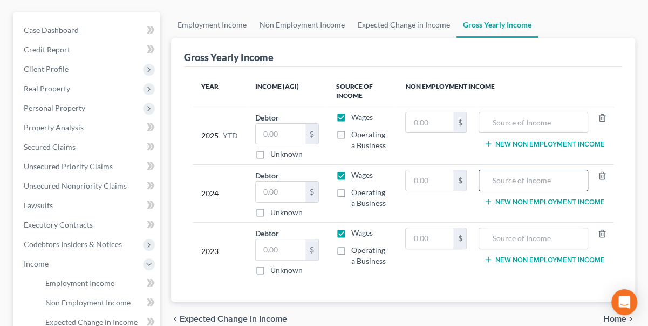
scroll to position [98, 0]
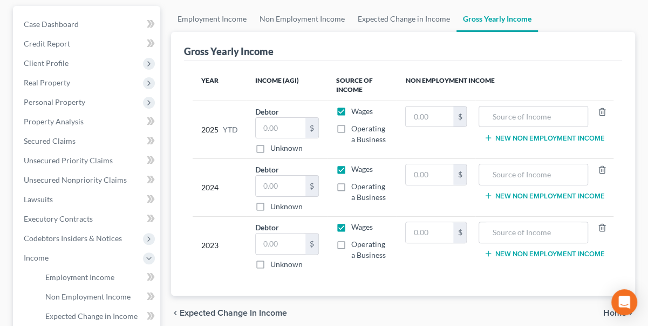
click at [607, 313] on span "Home" at bounding box center [615, 312] width 23 height 9
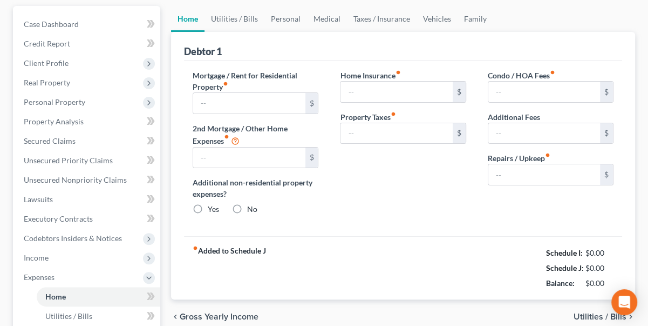
scroll to position [18, 0]
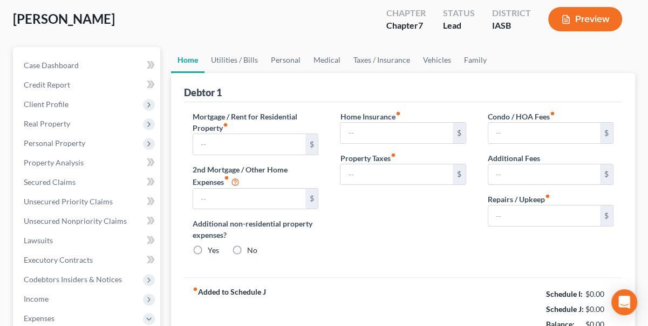
type input "0.00"
radio input "true"
type input "0.00"
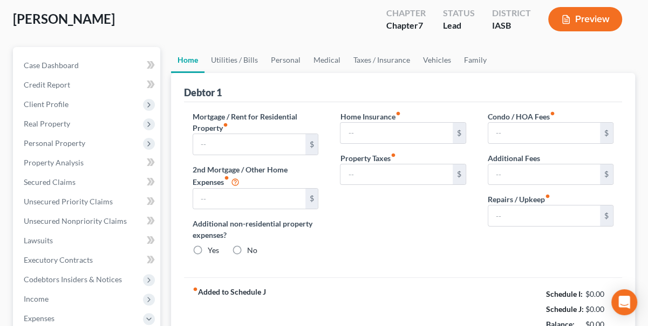
type input "0.00"
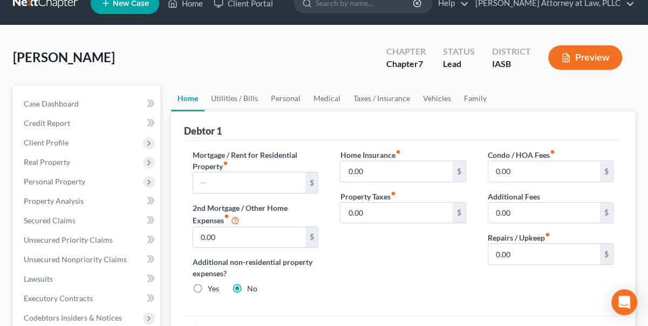
scroll to position [0, 0]
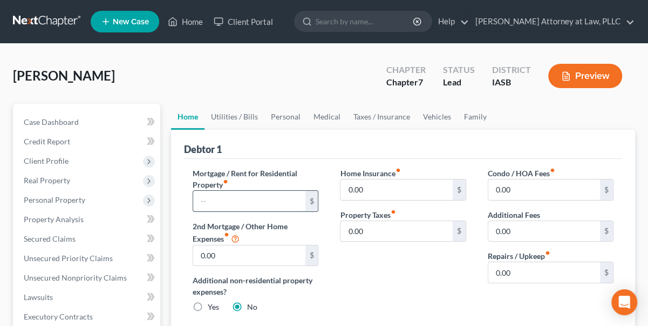
click at [215, 198] on input "text" at bounding box center [249, 201] width 112 height 21
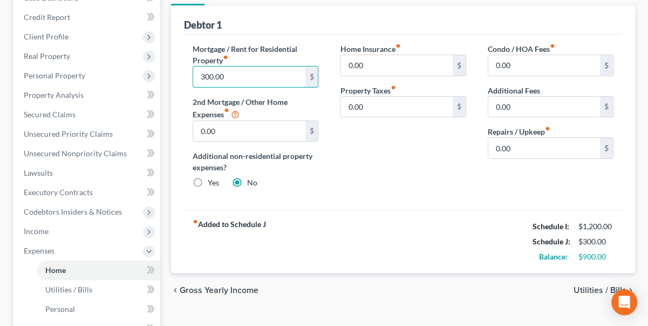
scroll to position [147, 0]
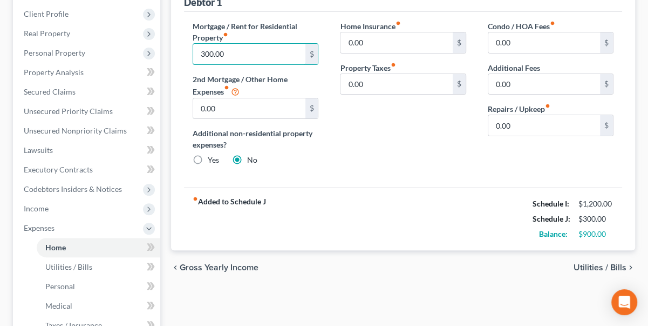
type input "300.00"
click at [595, 267] on span "Utilities / Bills" at bounding box center [600, 267] width 53 height 9
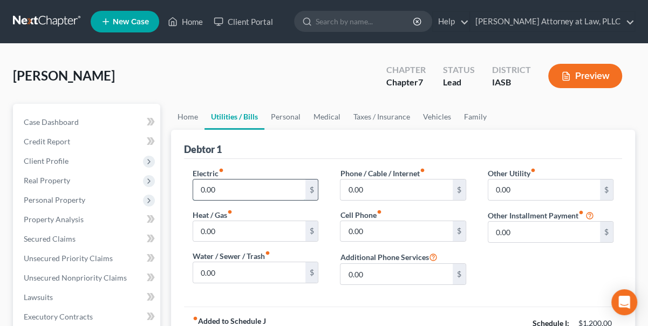
click at [200, 187] on input "0.00" at bounding box center [249, 189] width 112 height 21
type input "300.00"
click at [200, 268] on input "0.00" at bounding box center [249, 272] width 112 height 21
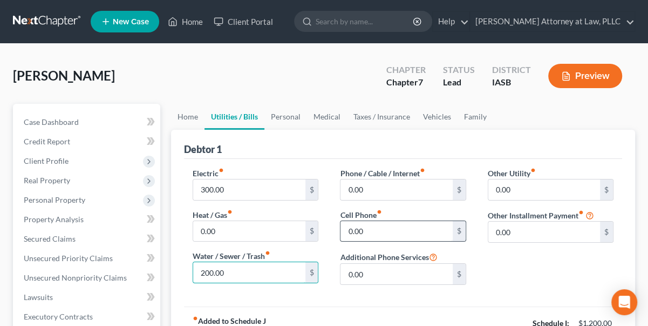
type input "200.00"
click at [347, 227] on input "0.00" at bounding box center [397, 231] width 112 height 21
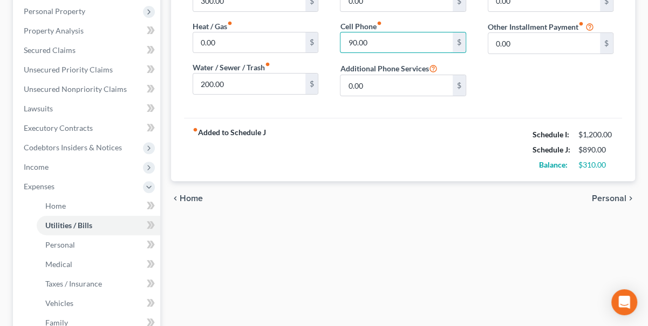
scroll to position [196, 0]
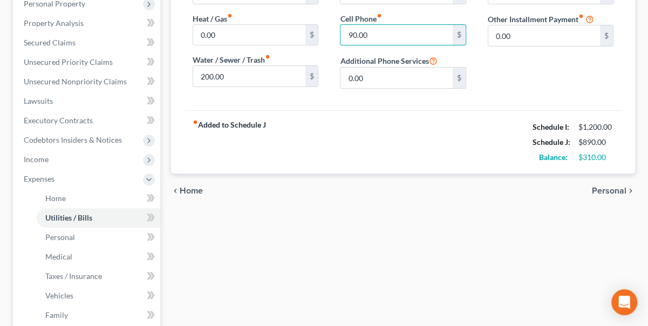
type input "90.00"
click at [613, 187] on span "Personal" at bounding box center [609, 190] width 35 height 9
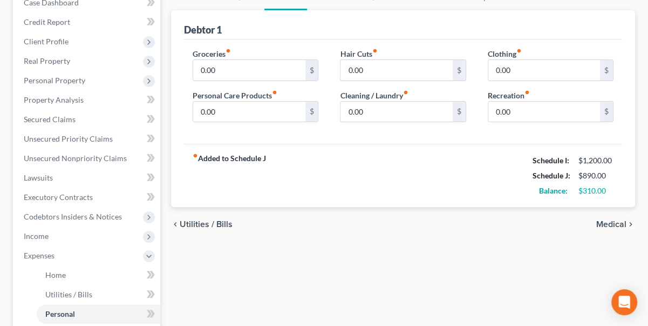
scroll to position [147, 0]
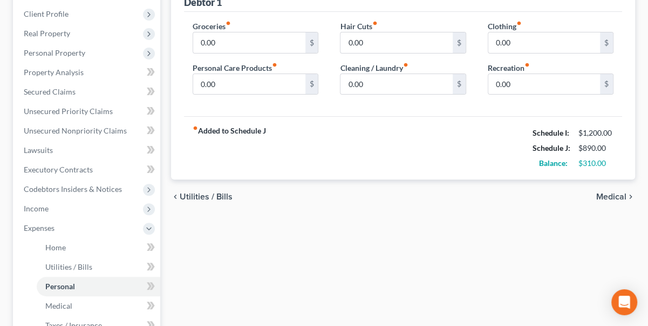
click at [179, 194] on icon "chevron_left" at bounding box center [175, 196] width 9 height 9
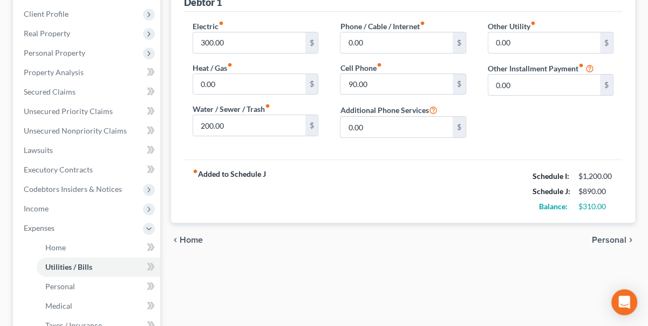
click at [177, 235] on icon "chevron_left" at bounding box center [175, 239] width 9 height 9
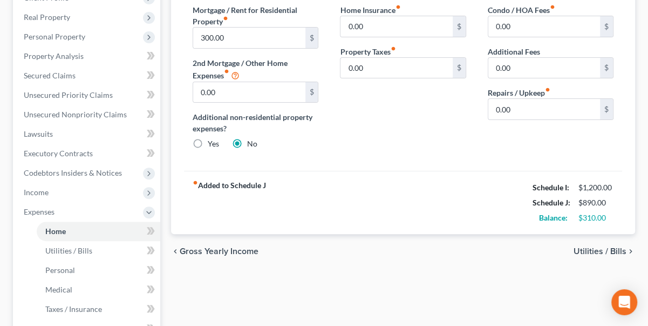
scroll to position [196, 0]
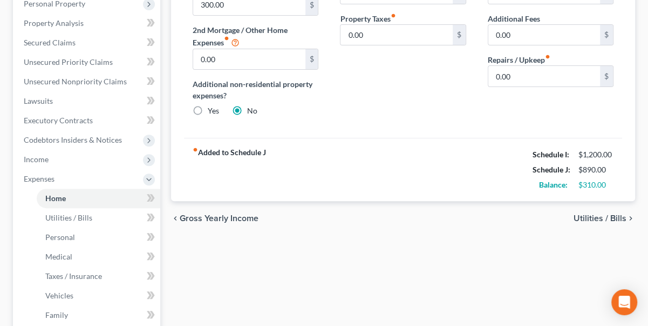
click at [184, 219] on span "Gross Yearly Income" at bounding box center [219, 218] width 79 height 9
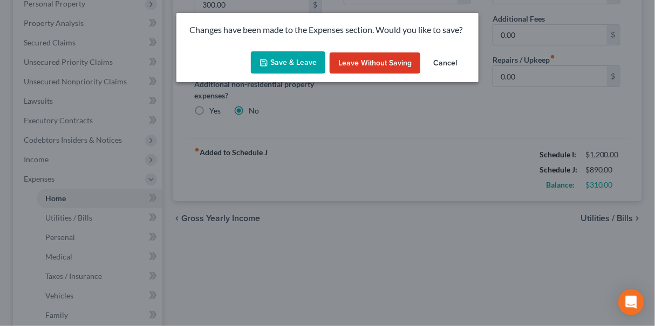
click at [294, 60] on button "Save & Leave" at bounding box center [288, 62] width 74 height 23
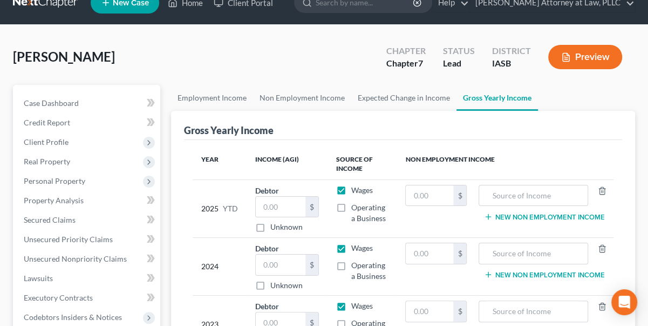
scroll to position [49, 0]
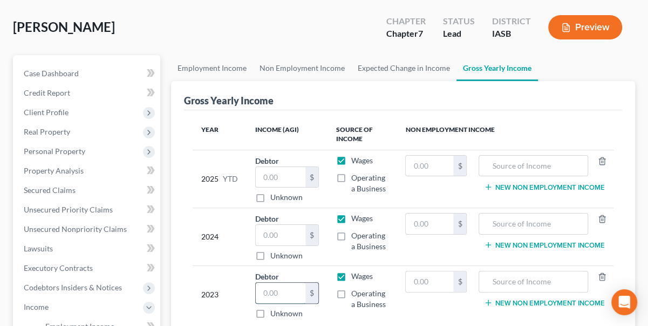
click at [263, 287] on input "text" at bounding box center [281, 292] width 50 height 21
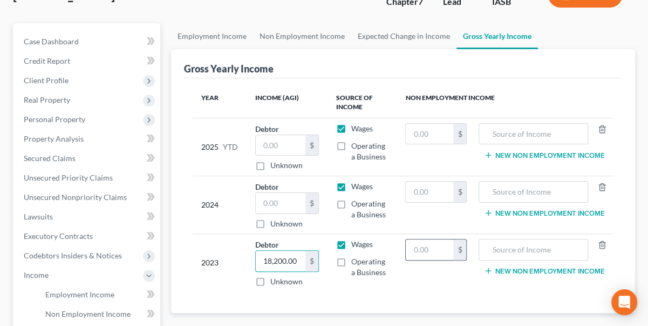
scroll to position [98, 0]
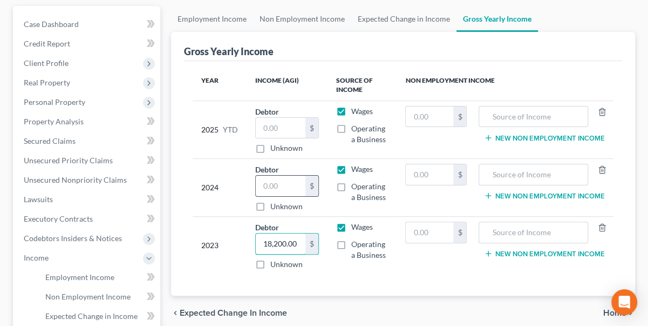
type input "18,200.00"
click at [266, 180] on input "text" at bounding box center [281, 185] width 50 height 21
type input "18,200.00"
click at [611, 313] on body "Home New Case Client Portal Rex J. Ridenour Attorney at Law, PLLC rridenour@drm…" at bounding box center [324, 228] width 648 height 652
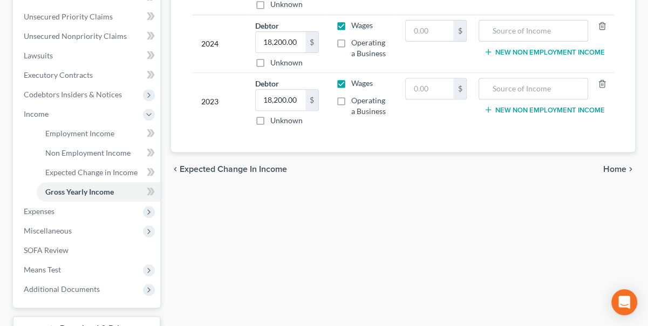
scroll to position [245, 0]
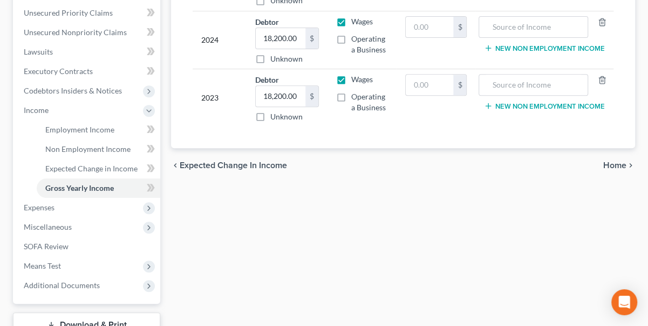
click at [619, 164] on span "Home" at bounding box center [615, 165] width 23 height 9
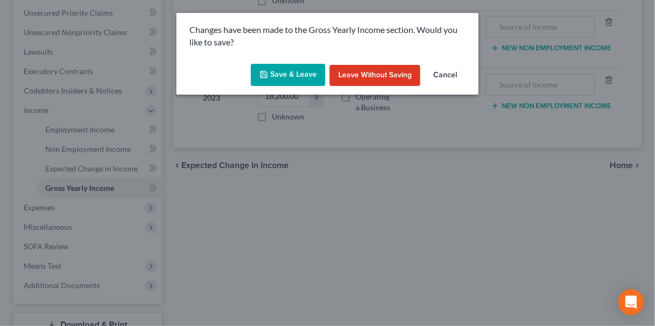
click at [292, 69] on button "Save & Leave" at bounding box center [288, 75] width 74 height 23
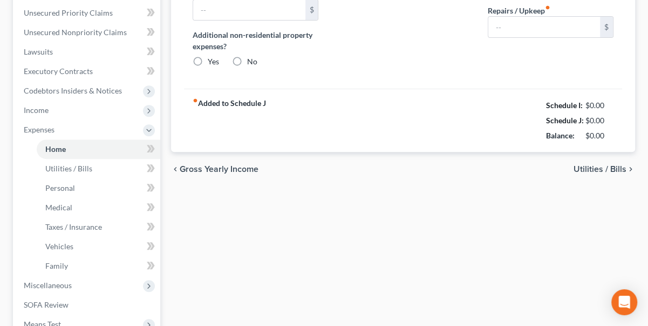
type input "300.00"
type input "0.00"
radio input "true"
type input "0.00"
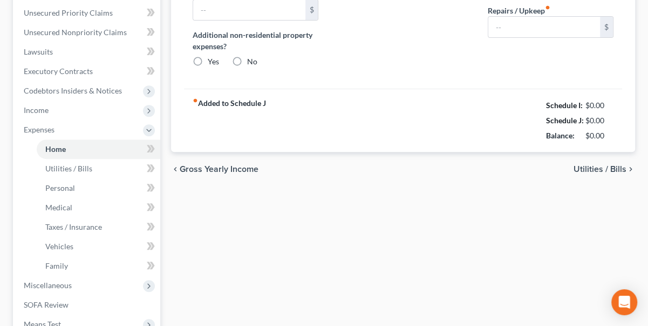
type input "0.00"
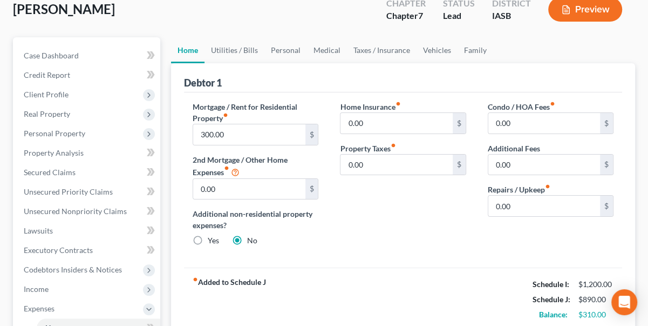
scroll to position [147, 0]
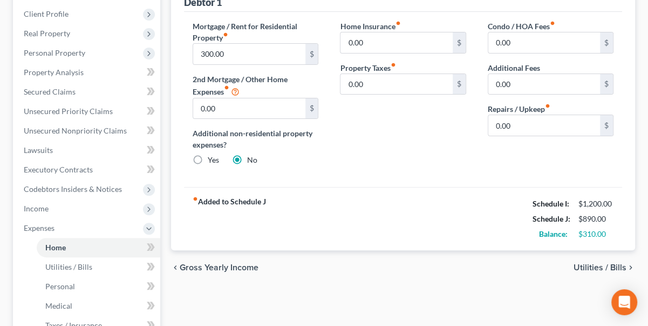
click at [585, 263] on span "Utilities / Bills" at bounding box center [600, 267] width 53 height 9
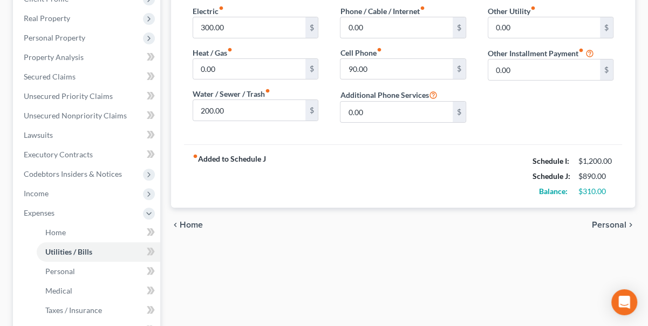
scroll to position [196, 0]
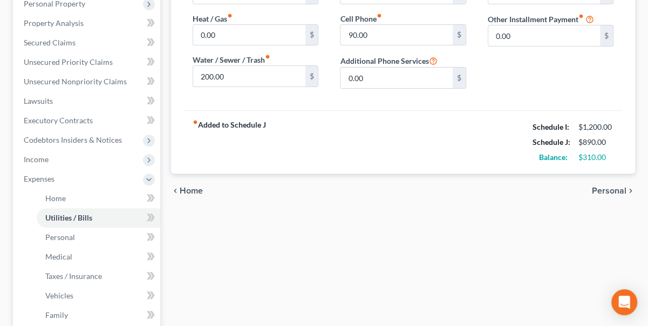
click at [610, 189] on span "Personal" at bounding box center [609, 190] width 35 height 9
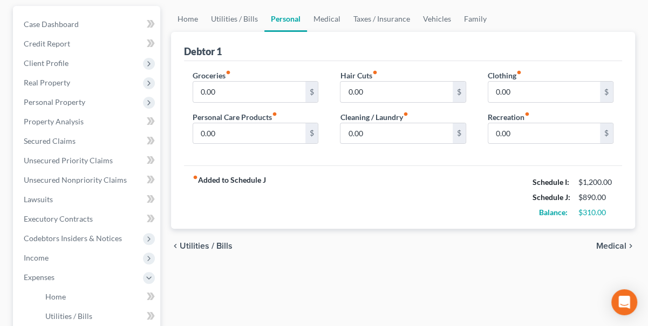
click at [612, 243] on span "Medical" at bounding box center [612, 245] width 30 height 9
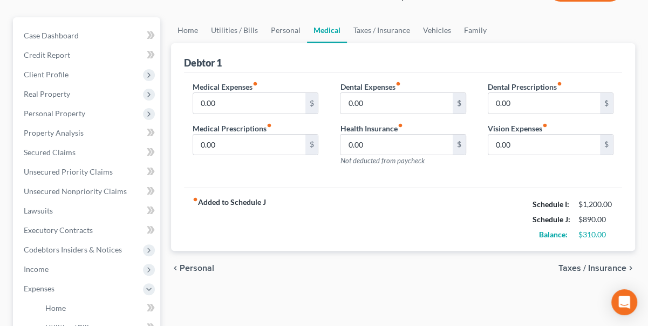
scroll to position [98, 0]
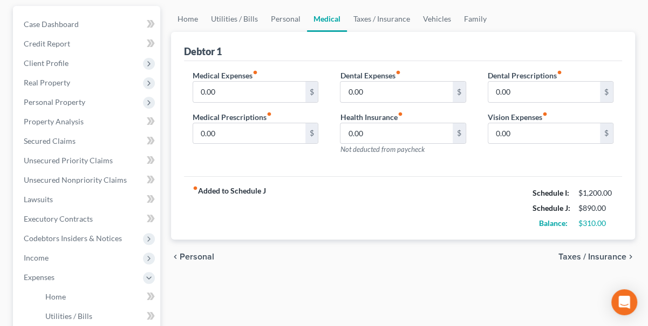
click at [585, 248] on div "chevron_left Personal Taxes / Insurance chevron_right" at bounding box center [403, 256] width 464 height 35
click at [582, 253] on span "Taxes / Insurance" at bounding box center [593, 256] width 68 height 9
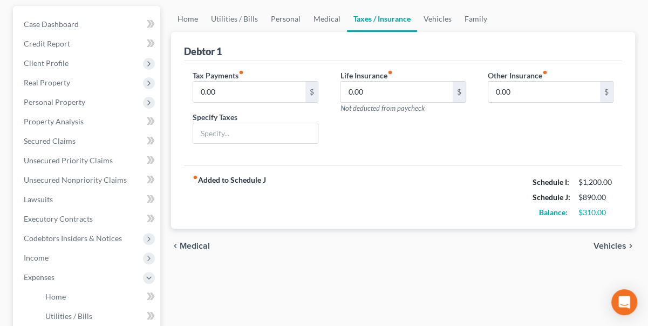
click at [618, 244] on span "Vehicles" at bounding box center [610, 245] width 33 height 9
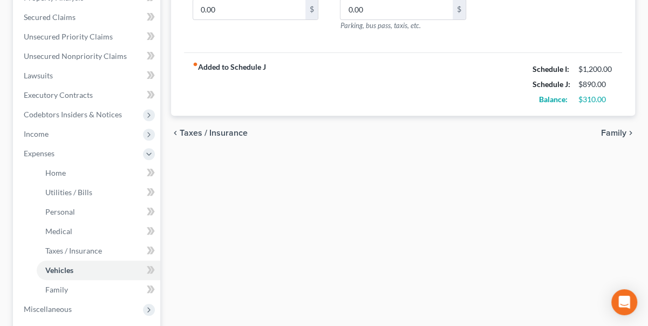
scroll to position [245, 0]
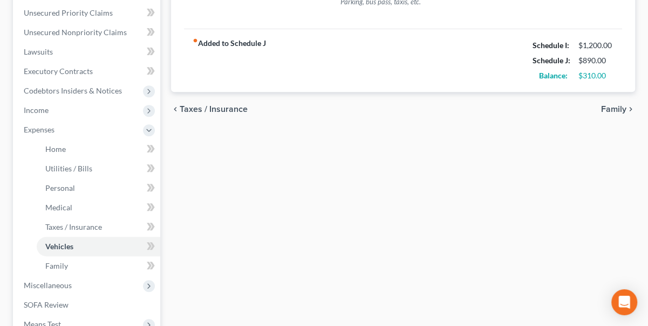
click at [618, 105] on span "Family" at bounding box center [613, 109] width 25 height 9
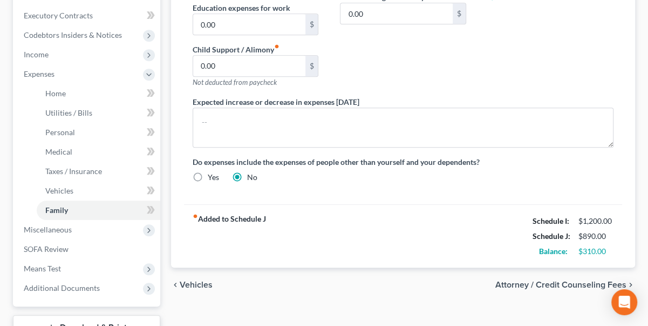
scroll to position [343, 0]
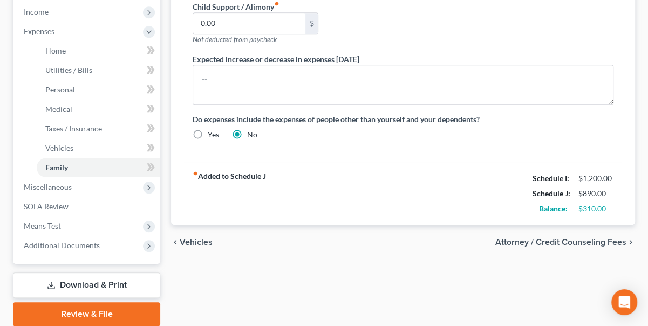
click at [573, 238] on span "Attorney / Credit Counseling Fees" at bounding box center [561, 242] width 131 height 9
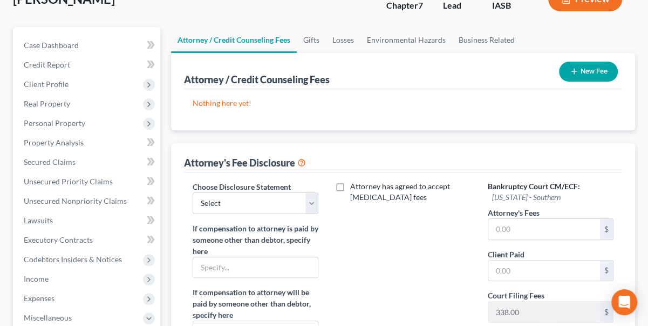
scroll to position [98, 0]
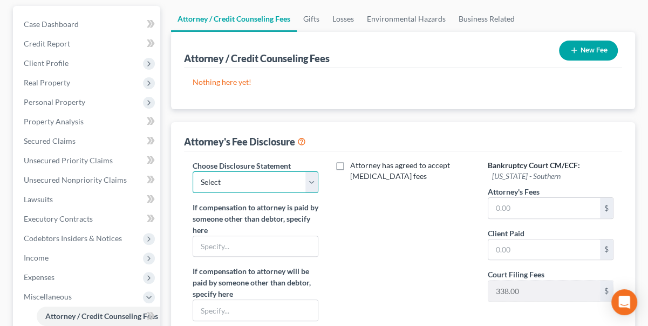
click at [312, 179] on select "Select Disclosure of Attorney Compensation" at bounding box center [256, 182] width 126 height 22
click at [193, 171] on select "Select Disclosure of Attorney Compensation" at bounding box center [256, 182] width 126 height 22
click at [391, 222] on div "Attorney has agreed to accept retainer fees" at bounding box center [402, 271] width 147 height 223
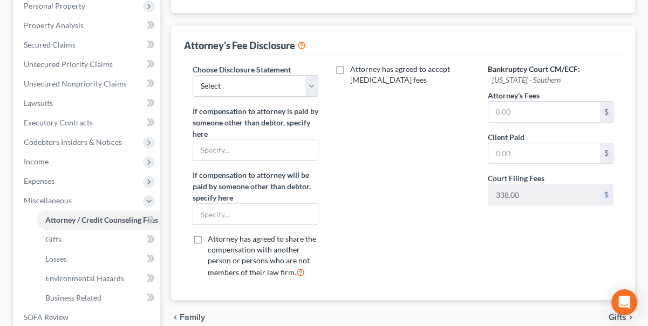
scroll to position [196, 0]
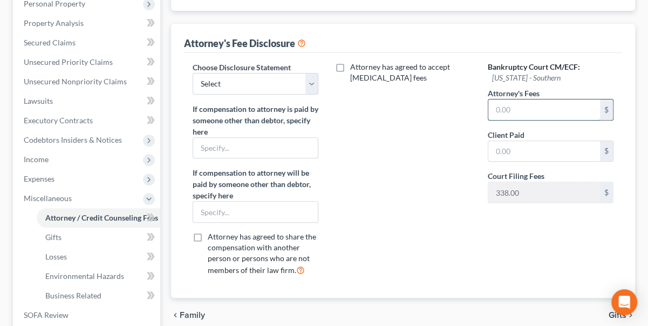
click at [495, 105] on input "text" at bounding box center [545, 109] width 112 height 21
type input "1,462.00"
click at [495, 152] on input "text" at bounding box center [545, 151] width 112 height 21
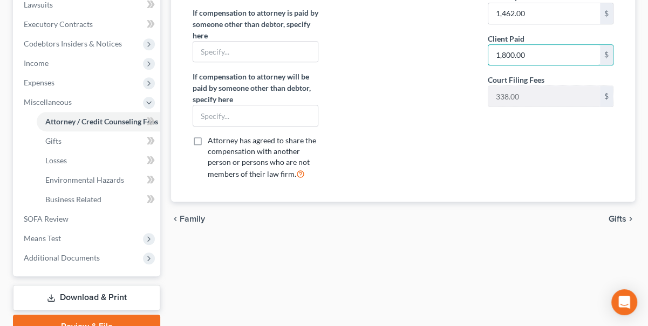
scroll to position [294, 0]
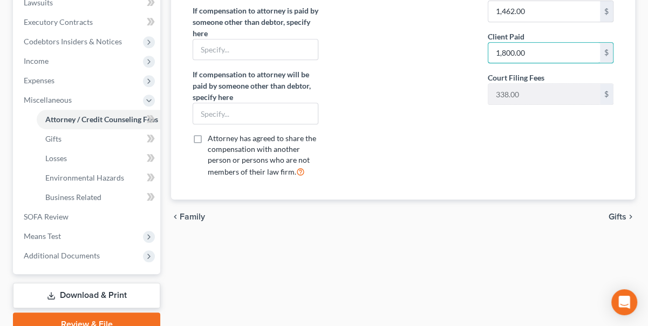
type input "1,800.00"
click at [616, 219] on span "Gifts" at bounding box center [618, 216] width 18 height 9
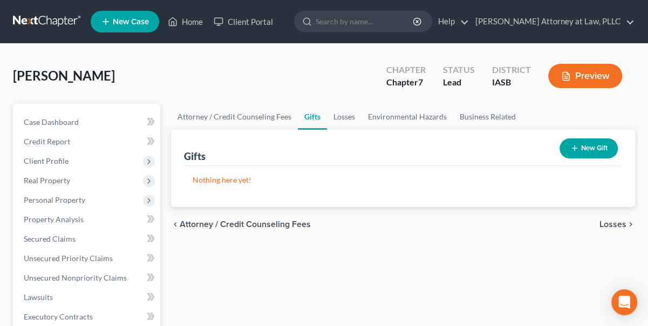
click at [613, 225] on span "Losses" at bounding box center [613, 224] width 27 height 9
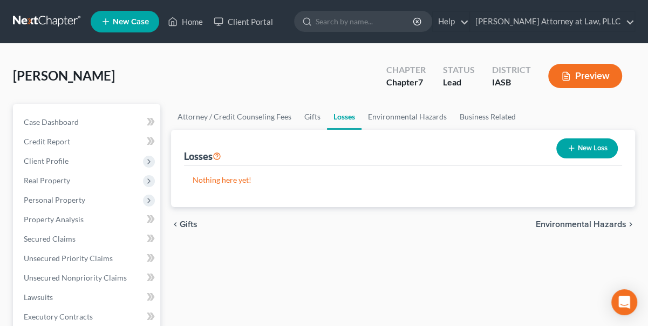
click at [599, 223] on span "Environmental Hazards" at bounding box center [581, 224] width 91 height 9
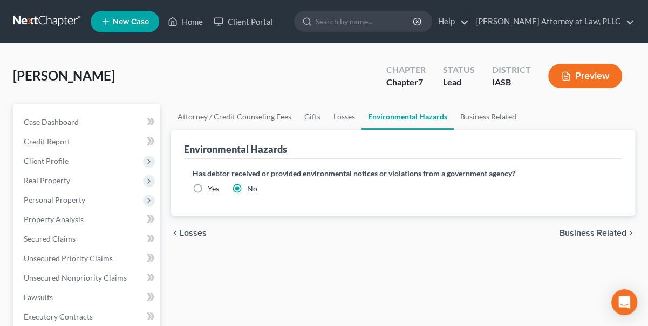
click at [592, 235] on span "Business Related" at bounding box center [593, 232] width 67 height 9
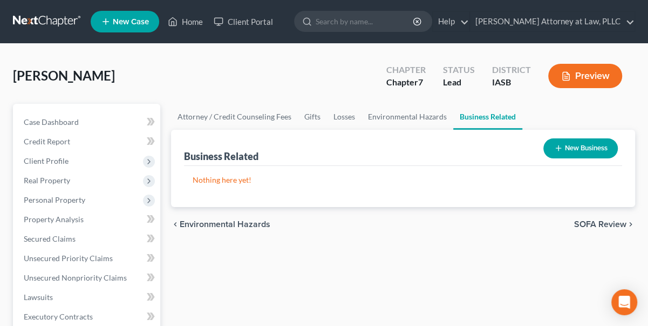
click at [592, 235] on div "chevron_left Environmental Hazards SOFA Review chevron_right" at bounding box center [403, 224] width 464 height 35
click at [592, 227] on span "SOFA Review" at bounding box center [600, 224] width 52 height 9
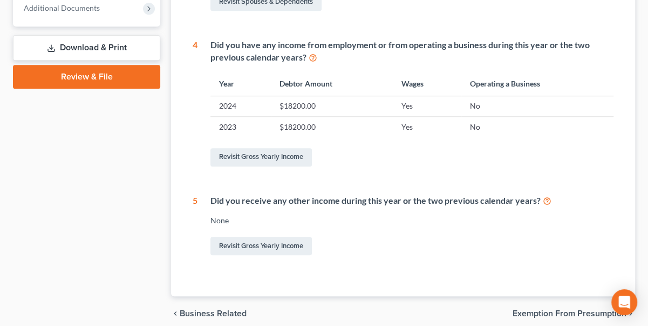
scroll to position [489, 0]
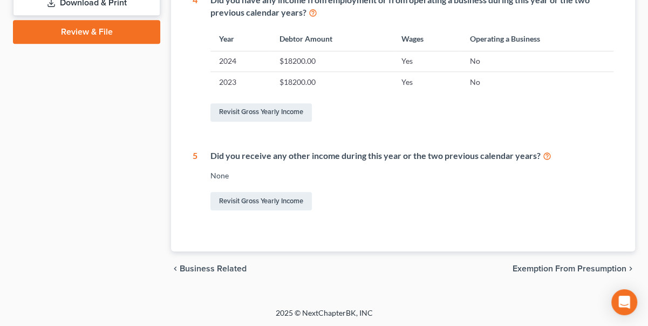
click at [563, 269] on span "Exemption from Presumption" at bounding box center [570, 268] width 114 height 9
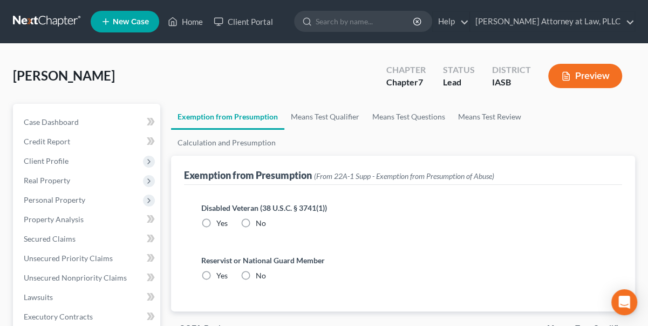
click at [256, 218] on label "No" at bounding box center [261, 223] width 10 height 11
click at [260, 218] on input "No" at bounding box center [263, 221] width 7 height 7
radio input "true"
click at [256, 270] on label "No" at bounding box center [261, 275] width 10 height 11
click at [260, 270] on input "No" at bounding box center [263, 273] width 7 height 7
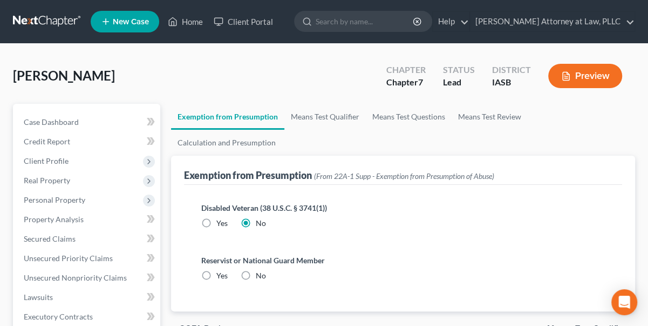
radio input "true"
click at [256, 218] on label "No" at bounding box center [261, 223] width 10 height 11
click at [260, 218] on input "No" at bounding box center [263, 221] width 7 height 7
click at [256, 218] on label "No" at bounding box center [261, 223] width 10 height 11
click at [260, 218] on input "No" at bounding box center [263, 221] width 7 height 7
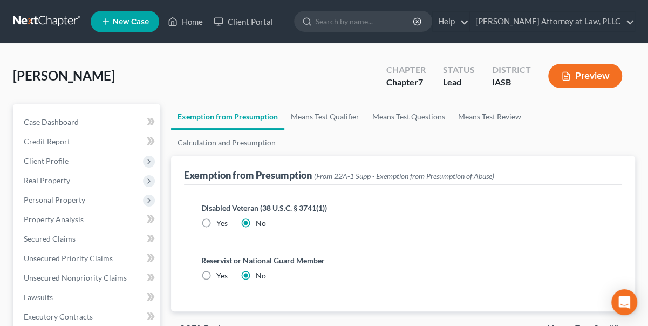
click at [256, 270] on label "No" at bounding box center [261, 275] width 10 height 11
click at [260, 270] on input "No" at bounding box center [263, 273] width 7 height 7
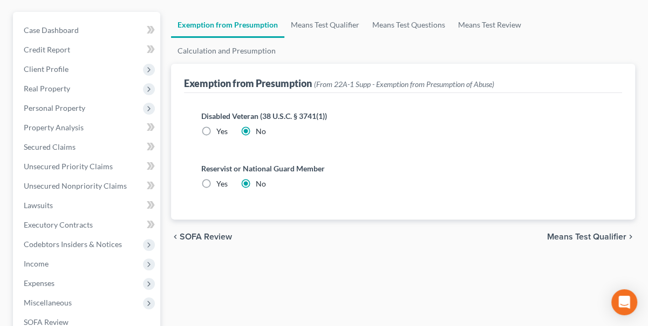
scroll to position [98, 0]
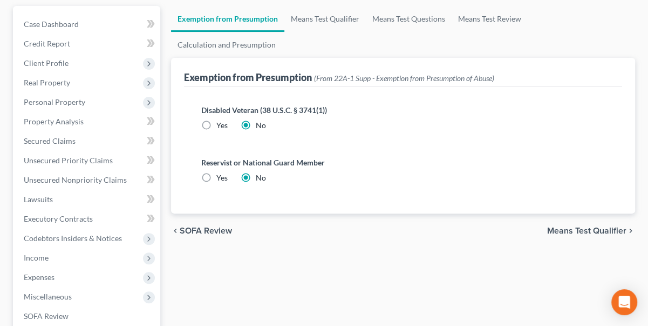
click at [587, 226] on span "Means Test Qualifier" at bounding box center [586, 230] width 79 height 9
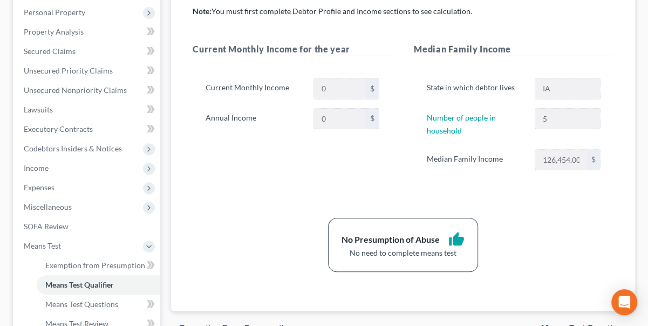
scroll to position [294, 0]
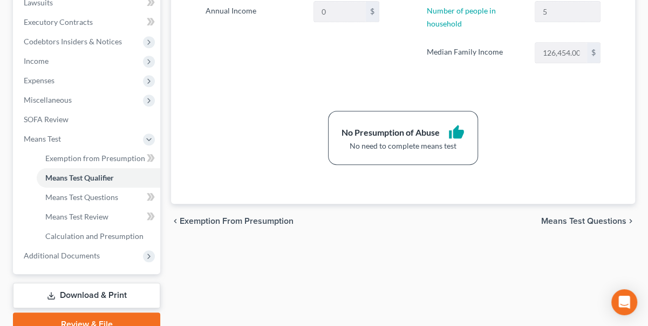
click at [586, 216] on span "Means Test Questions" at bounding box center [583, 220] width 85 height 9
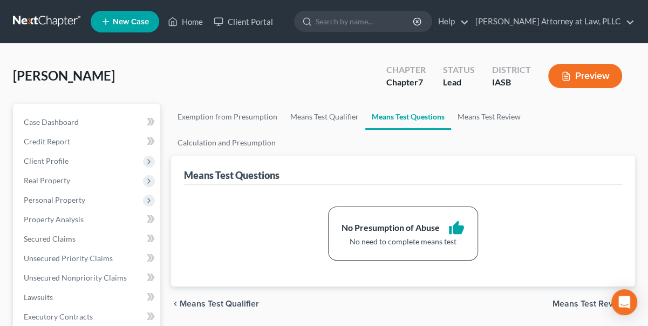
click at [574, 299] on span "Means Test Review" at bounding box center [590, 303] width 74 height 9
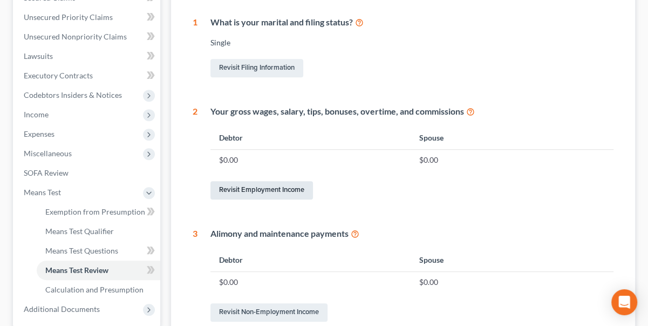
scroll to position [245, 0]
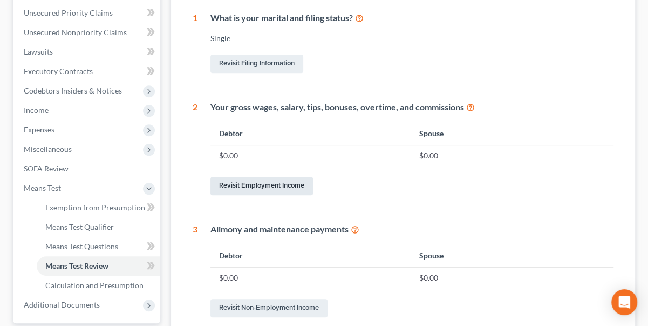
click at [240, 177] on link "Revisit Employment Income" at bounding box center [262, 186] width 103 height 18
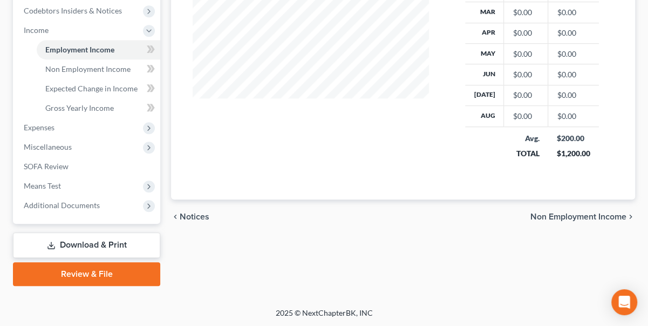
scroll to position [325, 0]
click at [43, 164] on span "SOFA Review" at bounding box center [46, 165] width 45 height 9
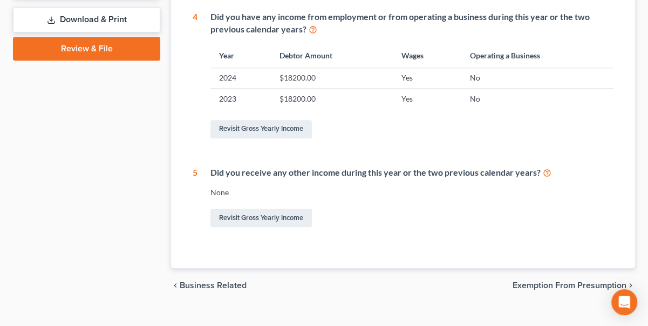
scroll to position [489, 0]
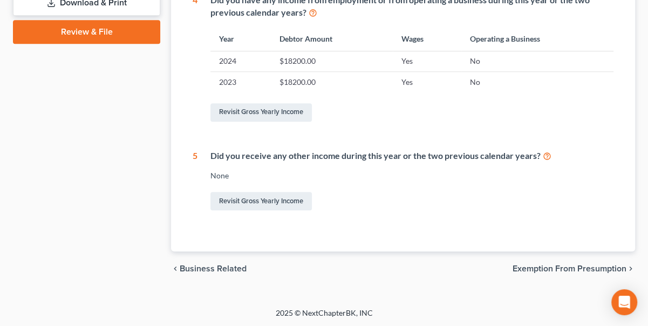
click at [560, 266] on span "Exemption from Presumption" at bounding box center [570, 268] width 114 height 9
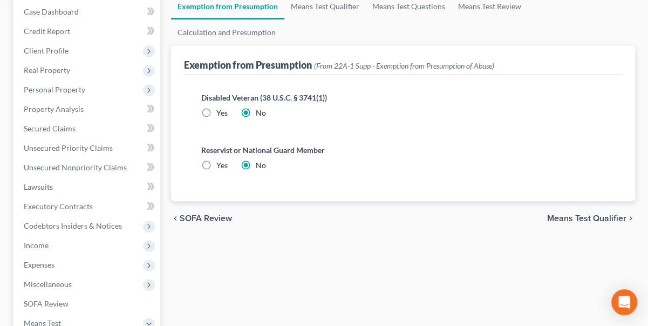
scroll to position [245, 0]
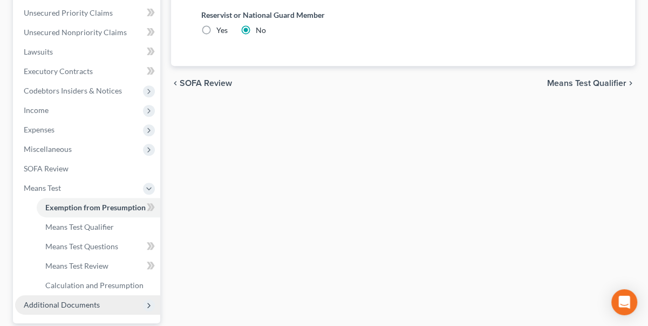
click at [38, 305] on span "Additional Documents" at bounding box center [62, 304] width 76 height 9
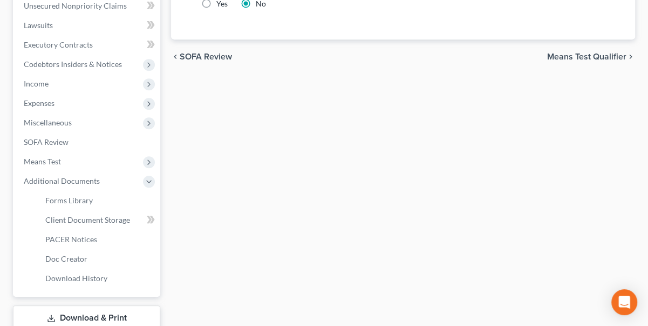
scroll to position [294, 0]
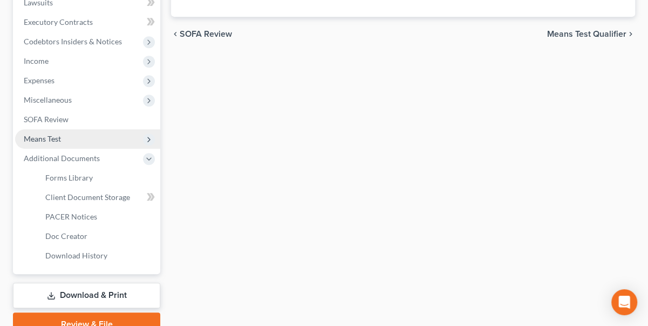
click at [26, 138] on span "Means Test" at bounding box center [42, 138] width 37 height 9
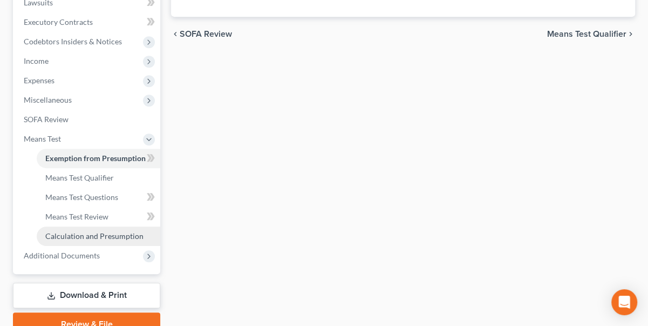
click at [80, 230] on link "Calculation and Presumption" at bounding box center [99, 235] width 124 height 19
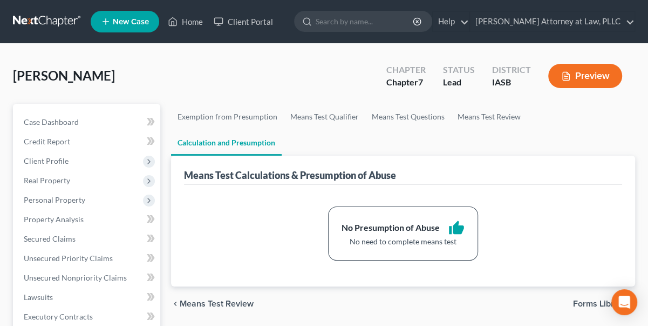
click at [581, 74] on button "Preview" at bounding box center [585, 76] width 74 height 24
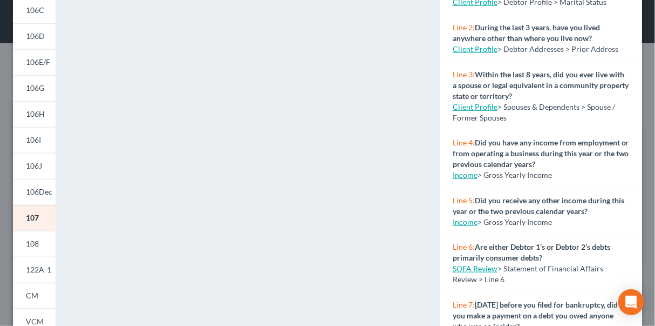
scroll to position [273, 0]
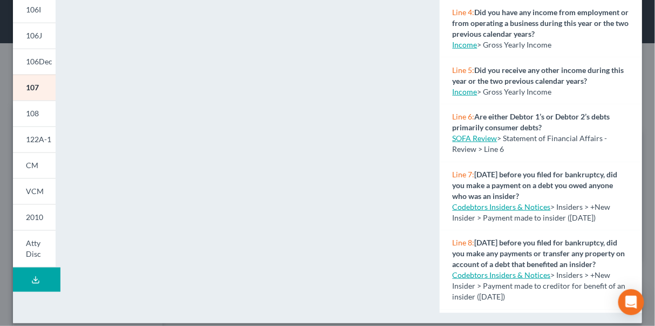
click at [36, 279] on polyline at bounding box center [36, 280] width 4 height 2
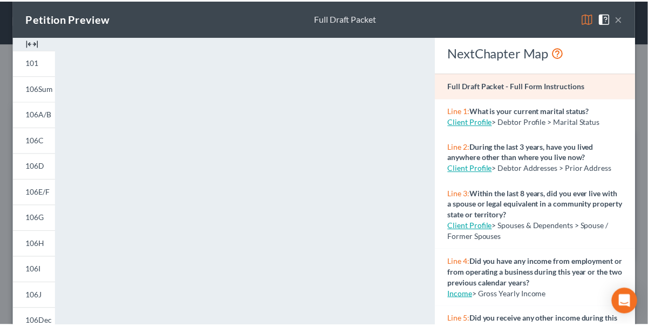
scroll to position [0, 0]
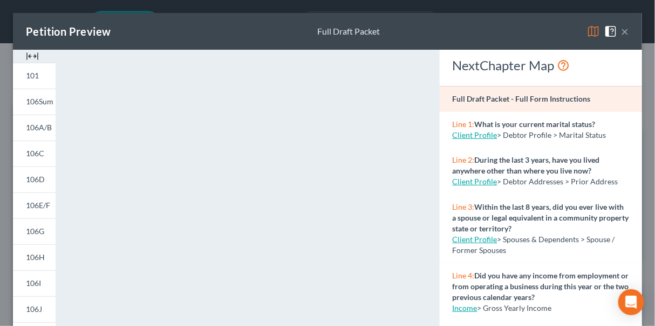
click at [622, 30] on button "×" at bounding box center [626, 31] width 8 height 13
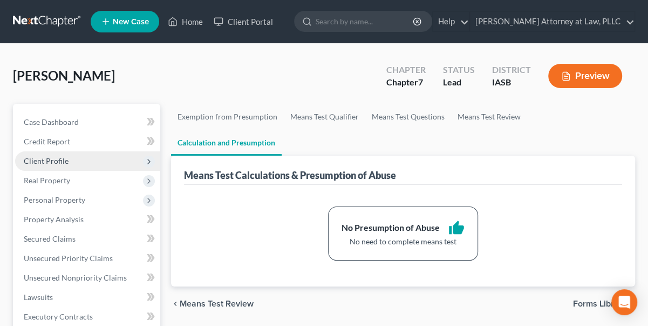
drag, startPoint x: 56, startPoint y: 160, endPoint x: 64, endPoint y: 162, distance: 8.4
click at [57, 160] on span "Client Profile" at bounding box center [46, 160] width 45 height 9
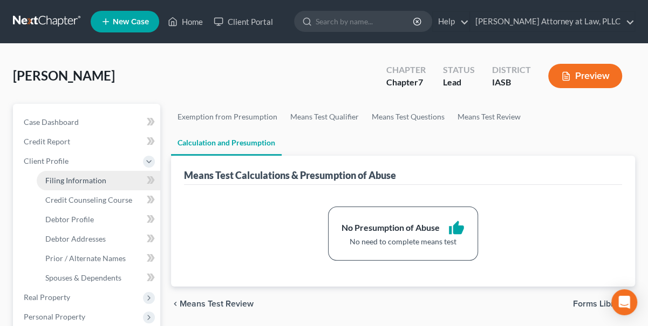
click at [73, 177] on span "Filing Information" at bounding box center [75, 179] width 61 height 9
select select "1"
select select "0"
select select "30"
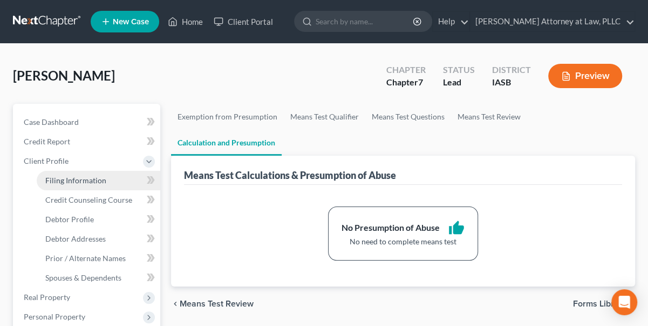
select select "0"
select select "16"
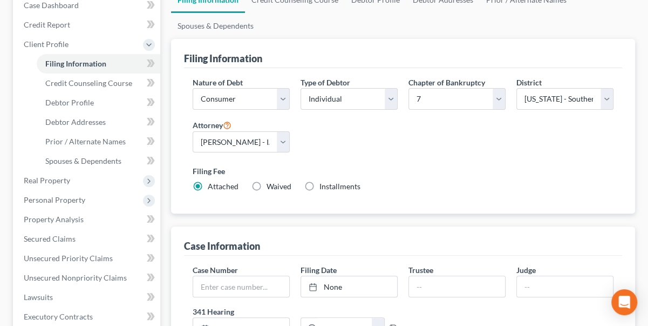
scroll to position [147, 0]
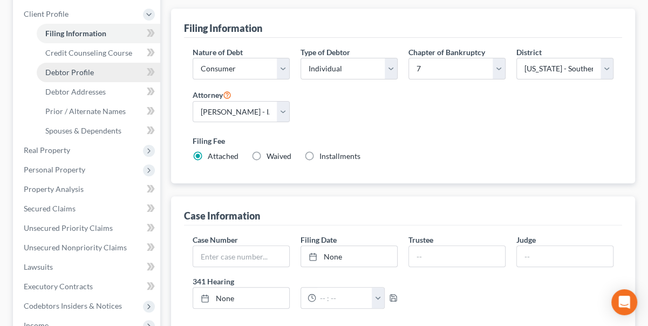
click at [71, 69] on span "Debtor Profile" at bounding box center [69, 71] width 49 height 9
select select "0"
select select "4"
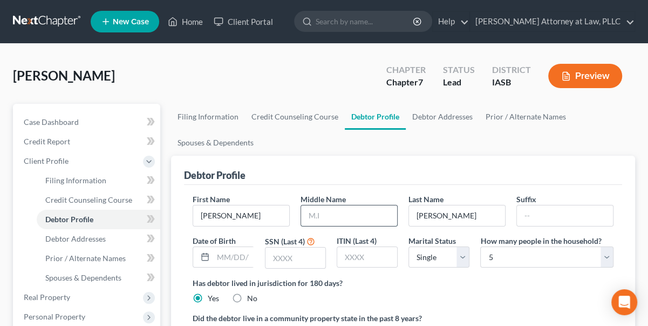
drag, startPoint x: 303, startPoint y: 212, endPoint x: 314, endPoint y: 212, distance: 10.3
click at [304, 212] on input "text" at bounding box center [349, 215] width 96 height 21
type input "L."
click at [584, 71] on button "Preview" at bounding box center [585, 76] width 74 height 24
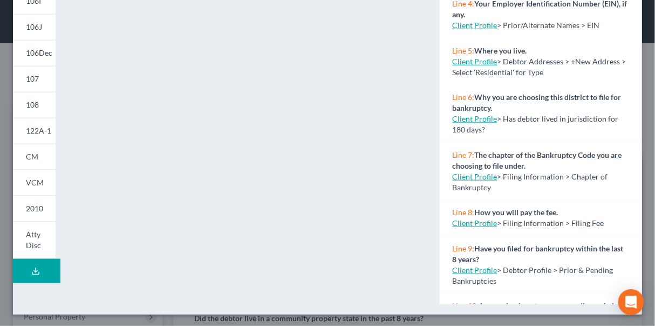
scroll to position [283, 0]
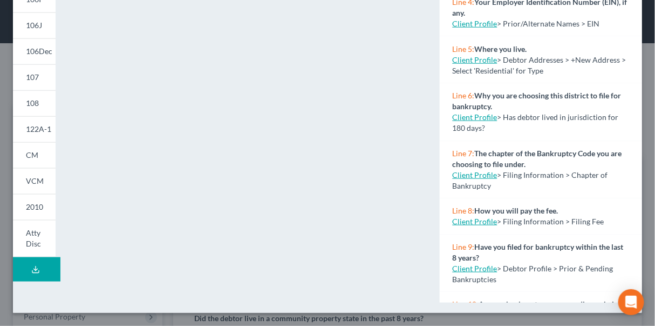
click at [32, 270] on icon at bounding box center [35, 271] width 6 height 2
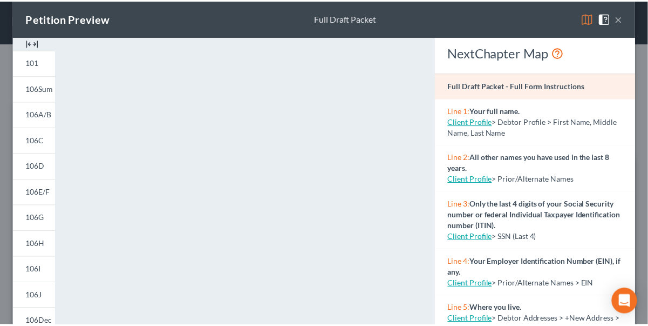
scroll to position [0, 0]
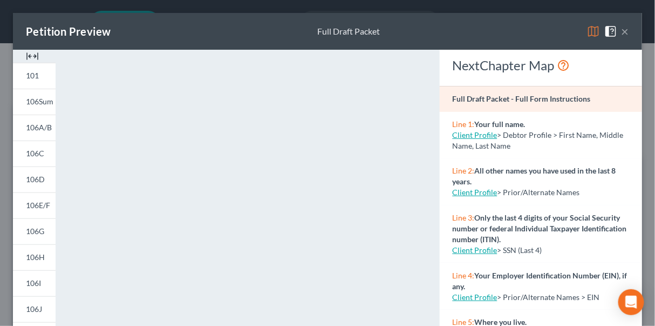
click at [622, 32] on button "×" at bounding box center [626, 31] width 8 height 13
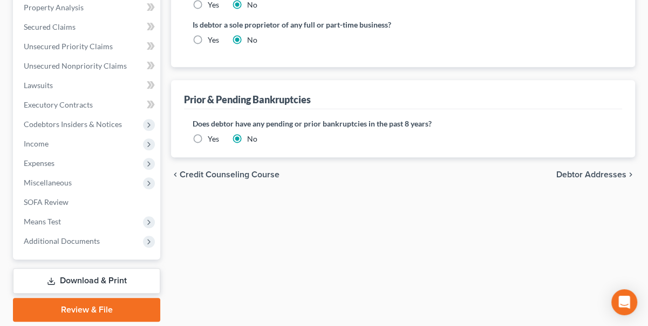
scroll to position [343, 0]
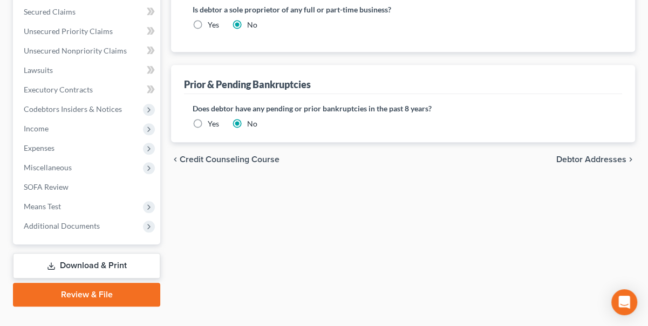
click at [579, 158] on span "Debtor Addresses" at bounding box center [592, 159] width 70 height 9
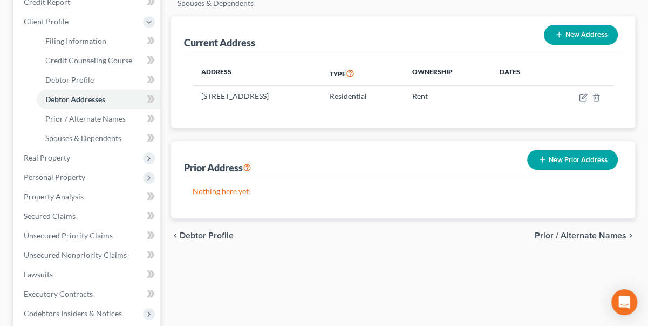
scroll to position [147, 0]
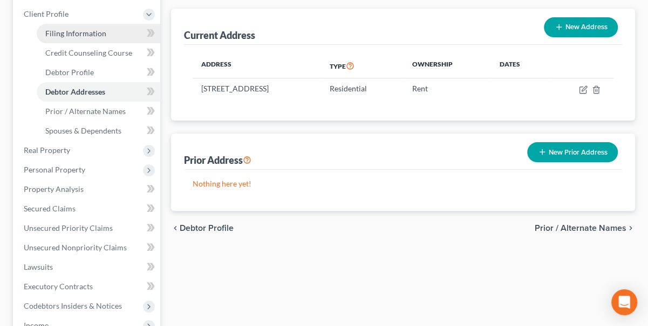
click at [72, 36] on span "Filing Information" at bounding box center [75, 33] width 61 height 9
select select "1"
select select "0"
select select "30"
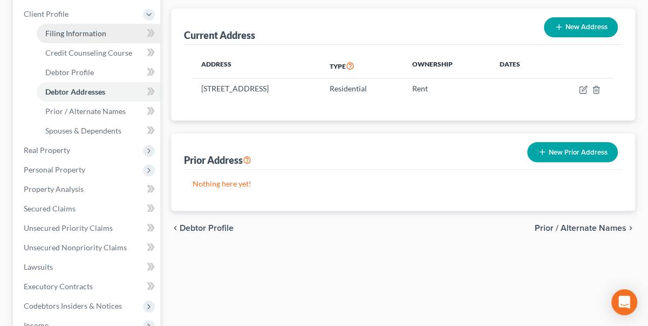
select select "0"
select select "16"
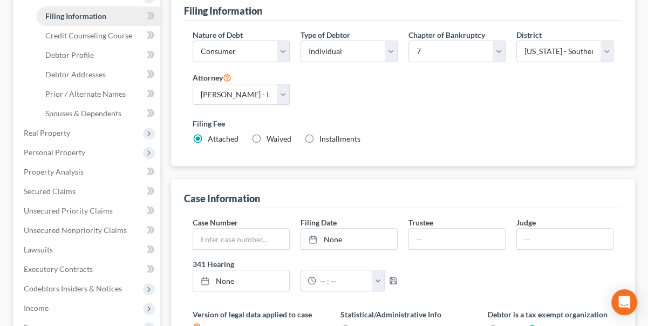
scroll to position [147, 0]
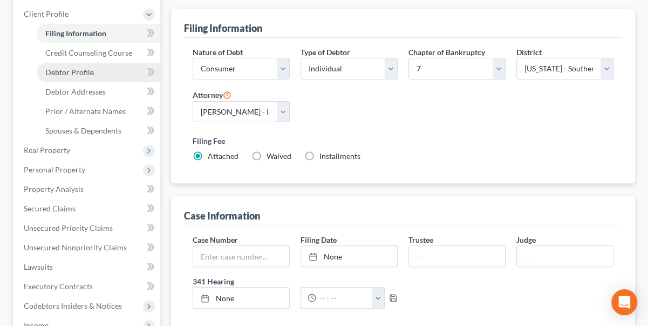
click at [65, 72] on span "Debtor Profile" at bounding box center [69, 71] width 49 height 9
select select "0"
select select "4"
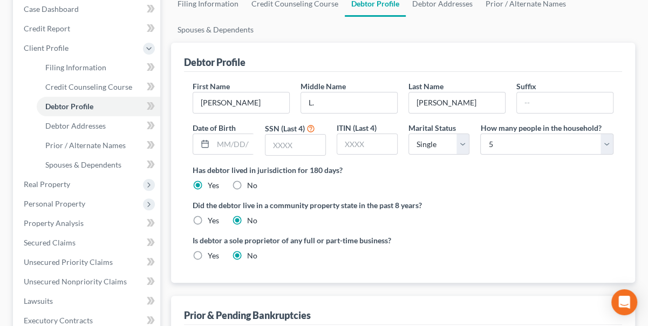
scroll to position [147, 0]
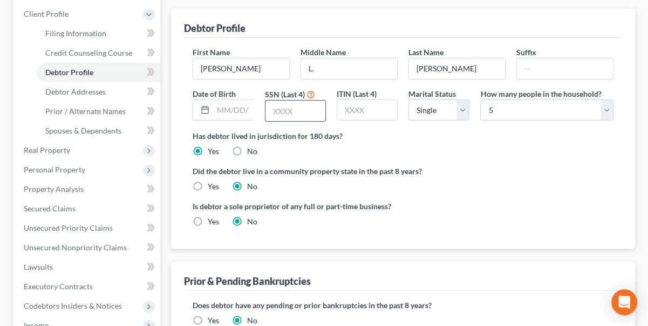
click at [284, 112] on input "text" at bounding box center [296, 110] width 60 height 21
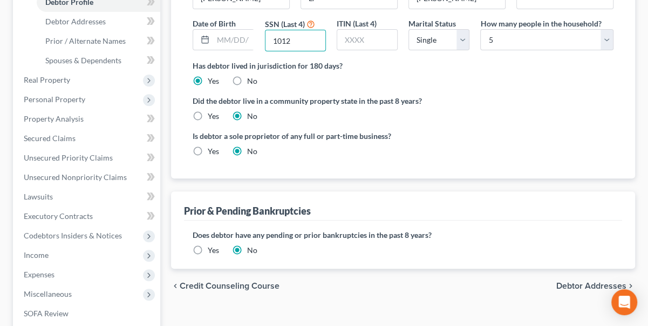
scroll to position [0, 0]
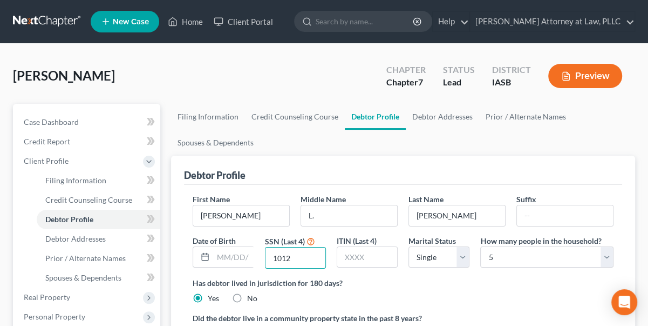
type input "1012"
click at [593, 76] on button "Preview" at bounding box center [585, 76] width 74 height 24
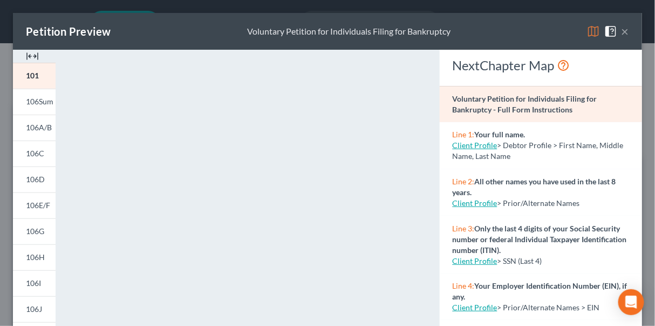
click at [622, 28] on button "×" at bounding box center [626, 31] width 8 height 13
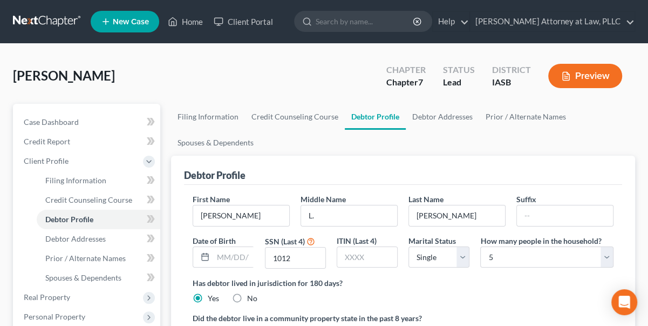
scroll to position [49, 0]
